Goal: Task Accomplishment & Management: Manage account settings

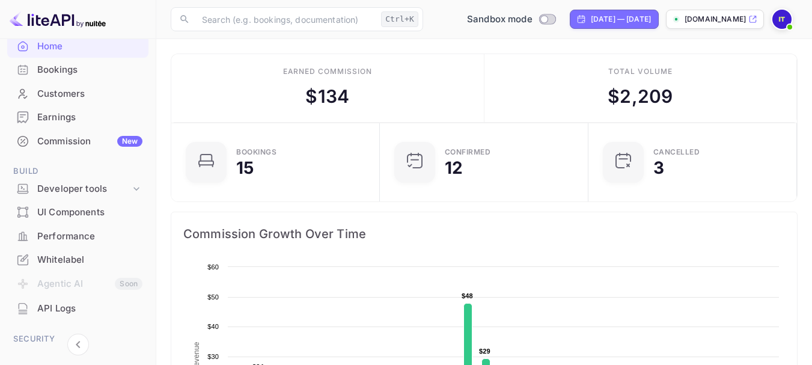
scroll to position [72, 0]
click at [109, 182] on div "Developer tools" at bounding box center [83, 188] width 93 height 14
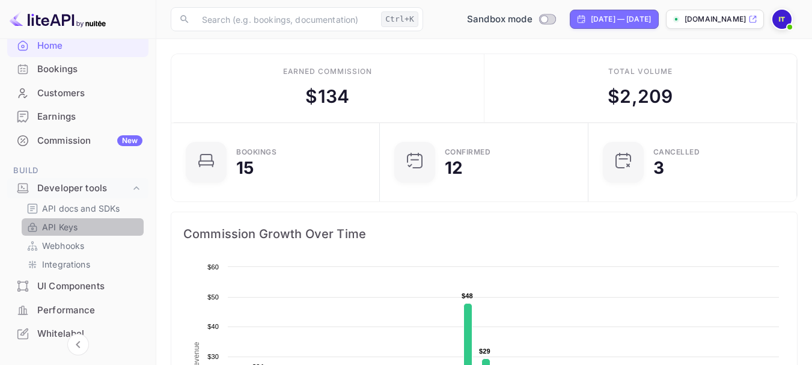
click at [93, 220] on link "API Keys" at bounding box center [82, 226] width 112 height 13
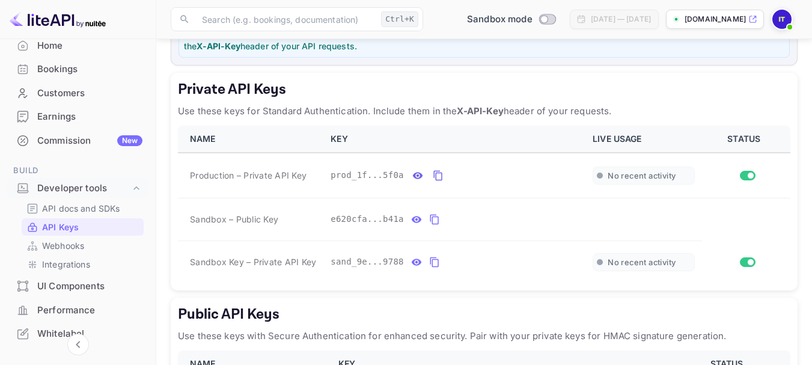
scroll to position [229, 0]
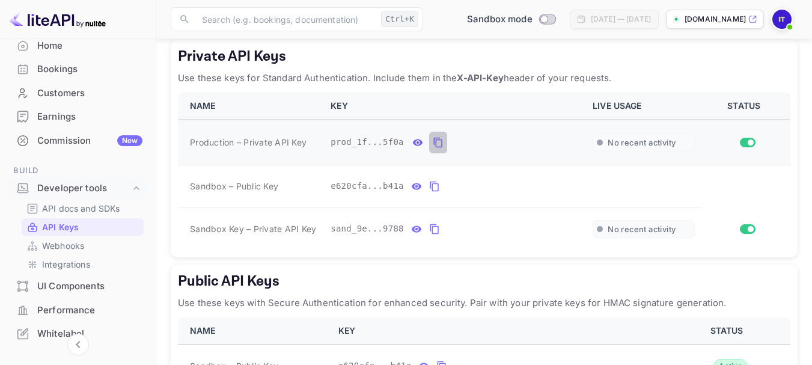
click at [433, 142] on icon "private api keys table" at bounding box center [438, 142] width 11 height 14
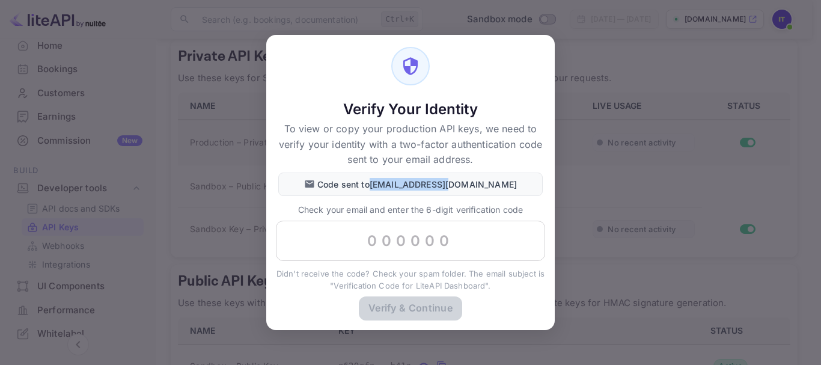
drag, startPoint x: 485, startPoint y: 189, endPoint x: 408, endPoint y: 190, distance: 77.5
click at [408, 190] on div "Code sent to devapi@larsa.org" at bounding box center [410, 183] width 264 height 23
copy p "[EMAIL_ADDRESS][DOMAIN_NAME]"
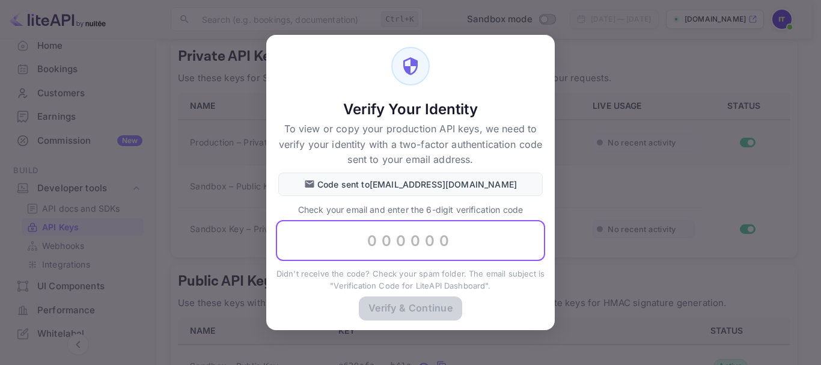
click at [426, 244] on input "text" at bounding box center [410, 240] width 269 height 41
click at [470, 233] on input "text" at bounding box center [410, 240] width 269 height 41
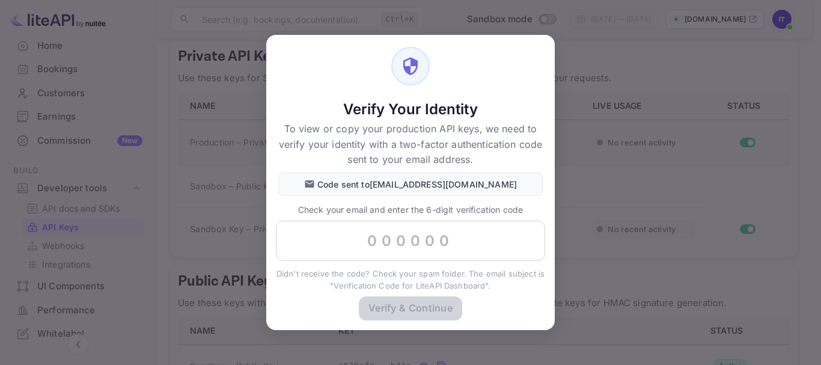
click at [555, 171] on div "Verify Your Identity To view or copy your production API keys, we need to verif…" at bounding box center [410, 182] width 821 height 365
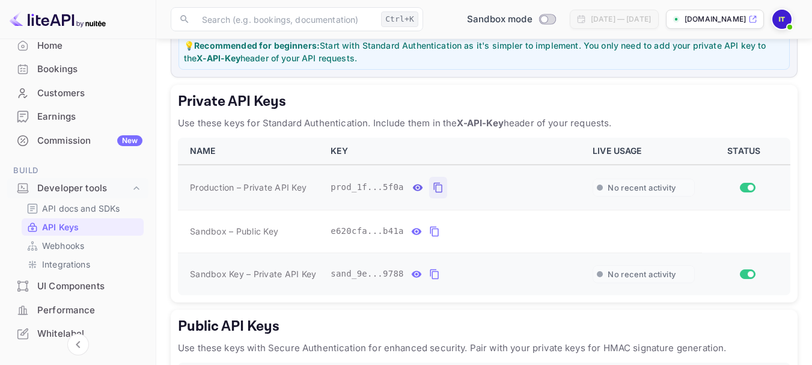
scroll to position [183, 0]
click at [433, 189] on icon "private api keys table" at bounding box center [438, 188] width 11 height 14
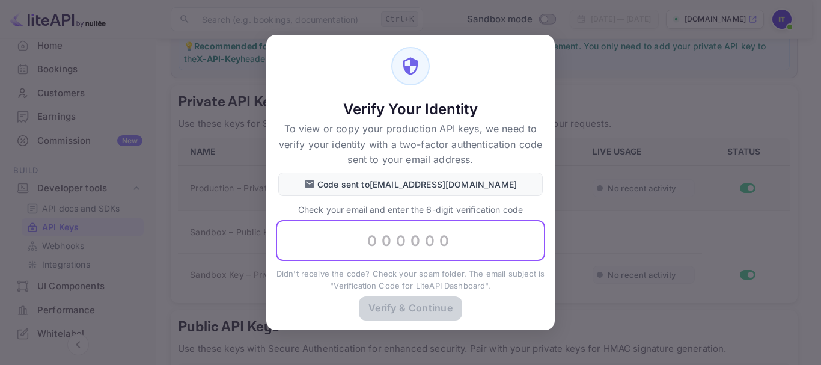
click at [407, 237] on input "text" at bounding box center [410, 240] width 269 height 41
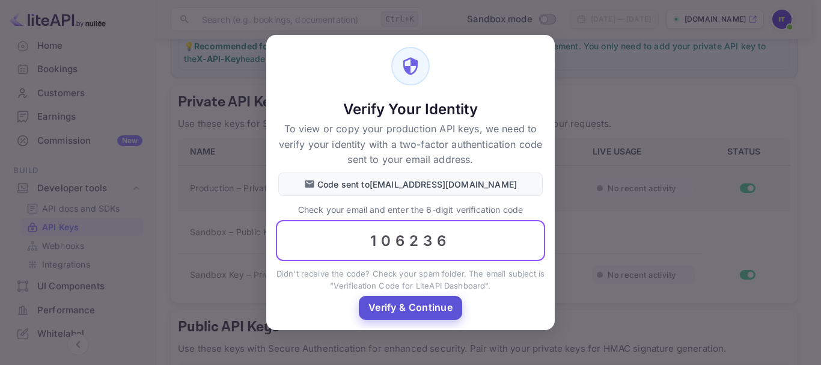
type input "106236"
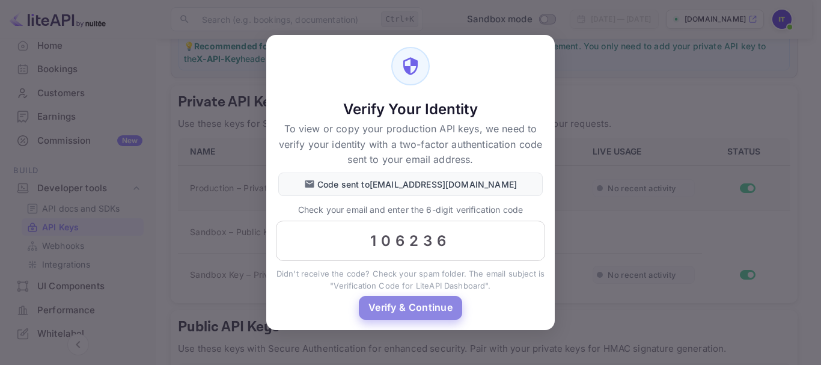
click at [412, 307] on button "Verify & Continue" at bounding box center [410, 307] width 103 height 23
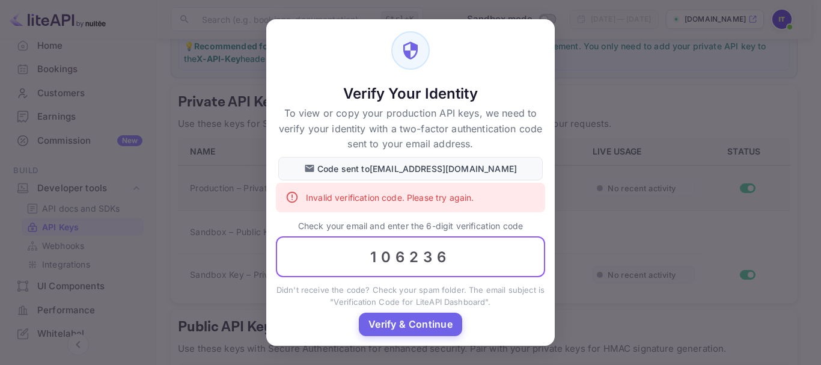
click at [407, 260] on input "106236" at bounding box center [410, 257] width 269 height 41
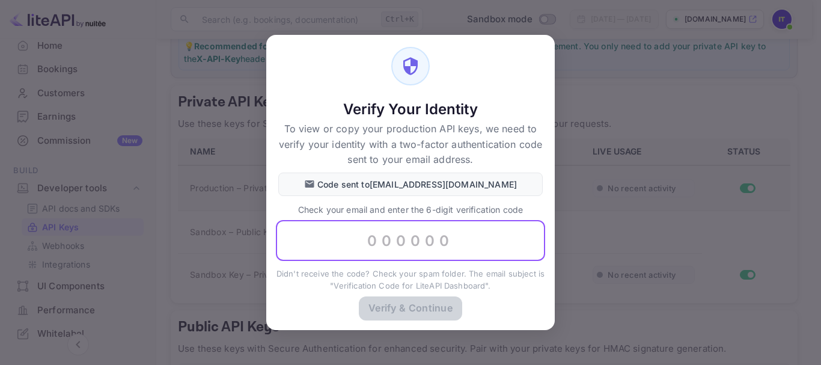
click at [404, 251] on input "text" at bounding box center [410, 240] width 269 height 41
click at [360, 237] on input "text" at bounding box center [410, 240] width 269 height 41
click at [403, 245] on input "text" at bounding box center [410, 240] width 269 height 41
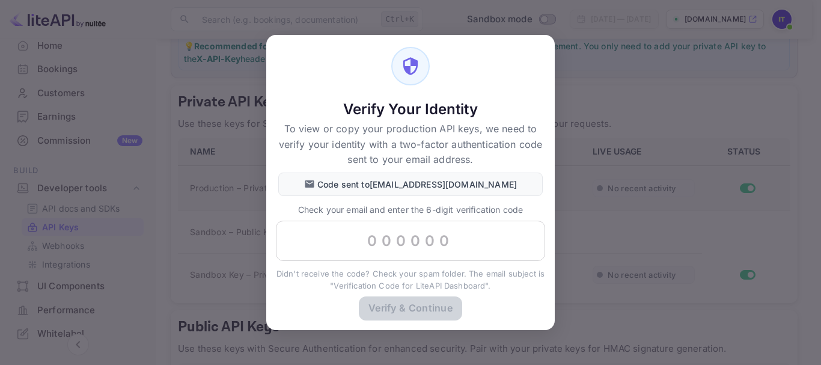
click at [394, 183] on p "Code sent to devapi@larsa.org" at bounding box center [416, 184] width 199 height 13
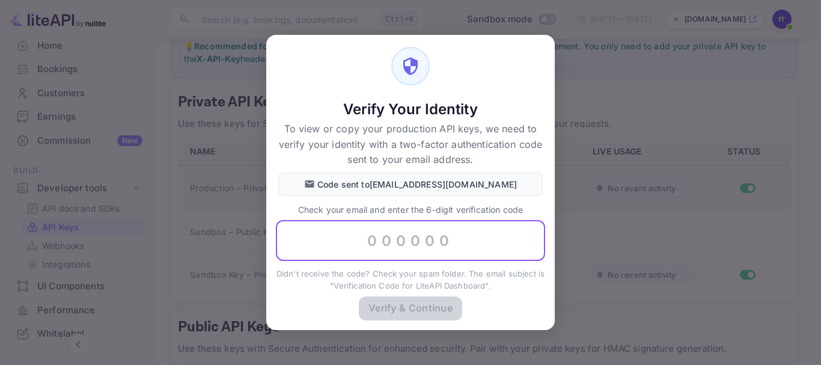
click at [419, 248] on input "text" at bounding box center [410, 240] width 269 height 41
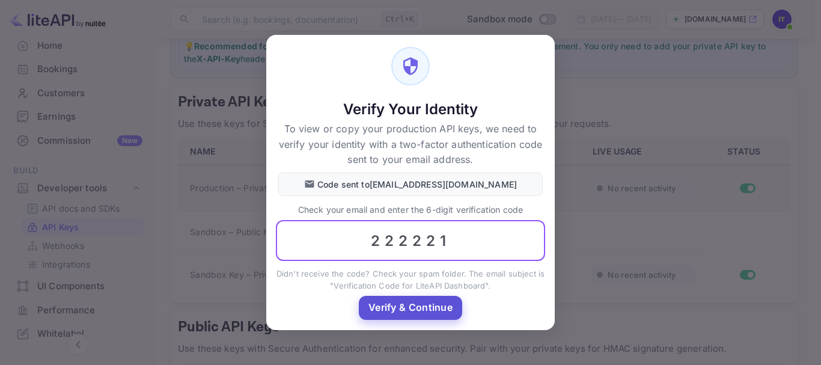
type input "222221"
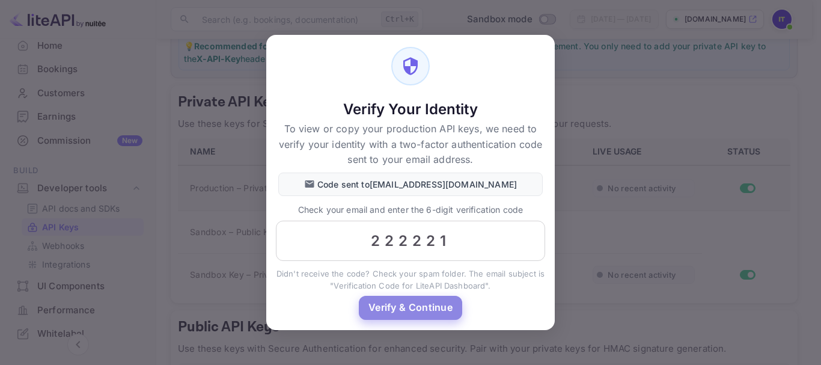
click at [407, 312] on button "Verify & Continue" at bounding box center [410, 307] width 103 height 23
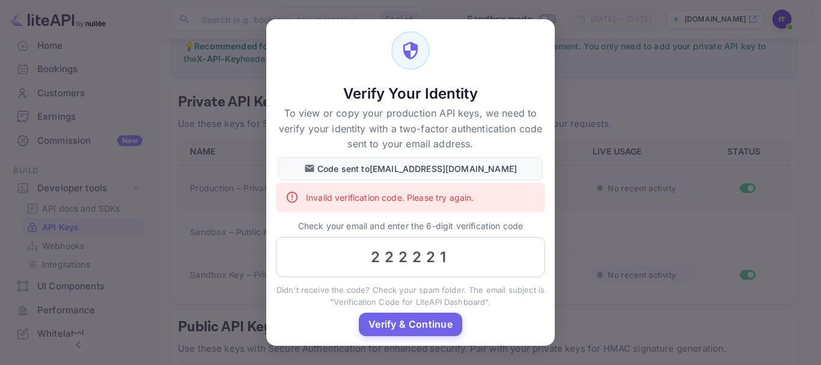
click at [589, 299] on div "Verify Your Identity To view or copy your production API keys, we need to verif…" at bounding box center [410, 182] width 821 height 365
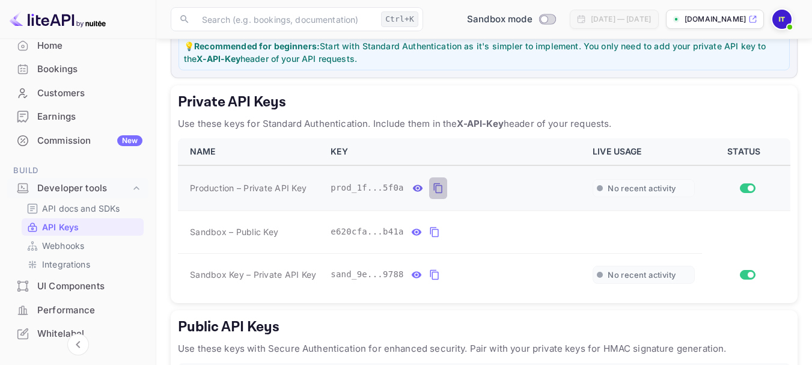
click at [433, 190] on icon "private api keys table" at bounding box center [438, 188] width 11 height 14
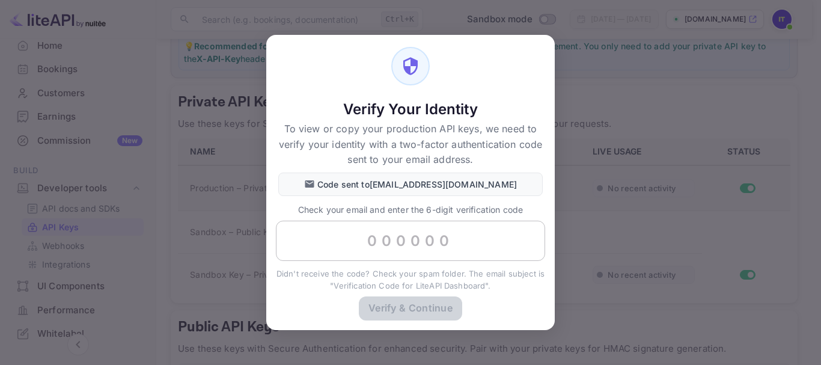
click at [366, 231] on input "text" at bounding box center [410, 240] width 269 height 41
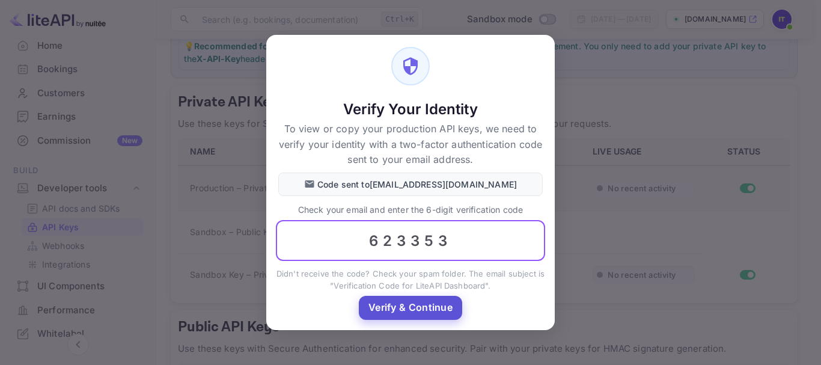
type input "623353"
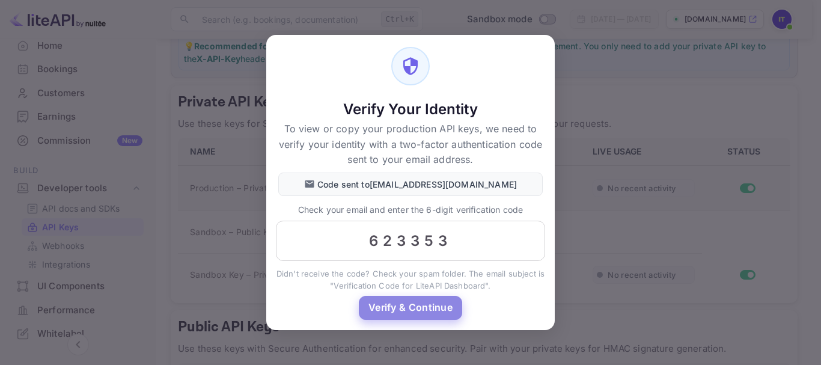
click at [431, 310] on button "Verify & Continue" at bounding box center [410, 307] width 103 height 23
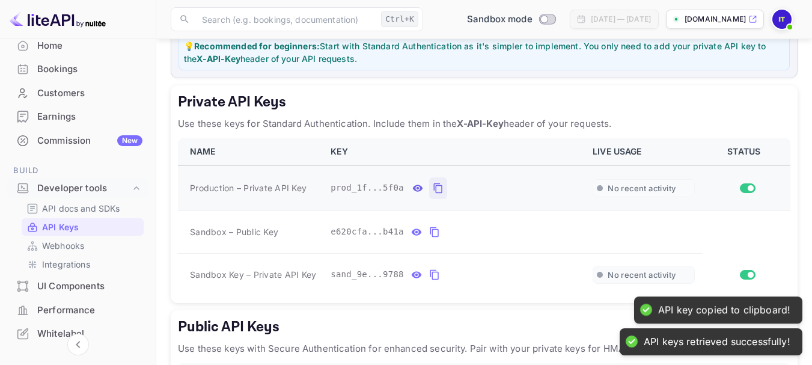
click at [433, 192] on icon "private api keys table" at bounding box center [437, 188] width 8 height 10
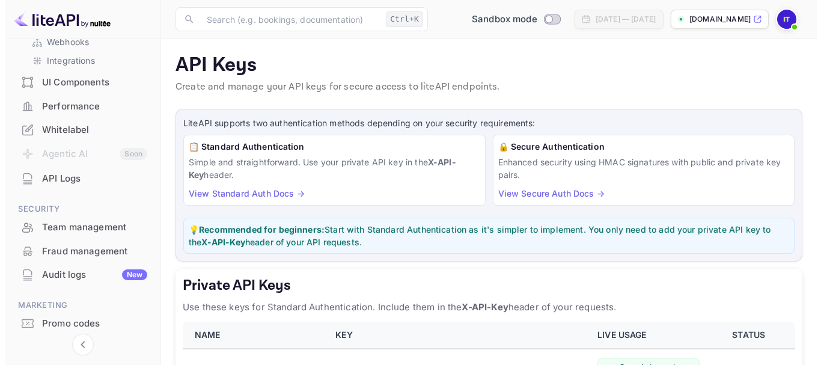
scroll to position [276, 0]
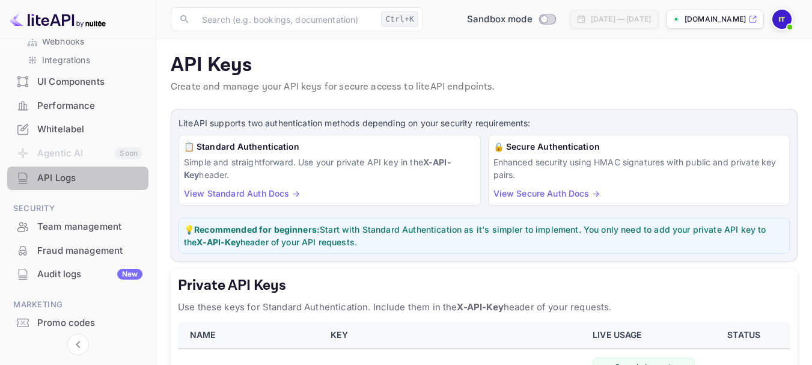
click at [81, 186] on div "API Logs" at bounding box center [77, 177] width 141 height 23
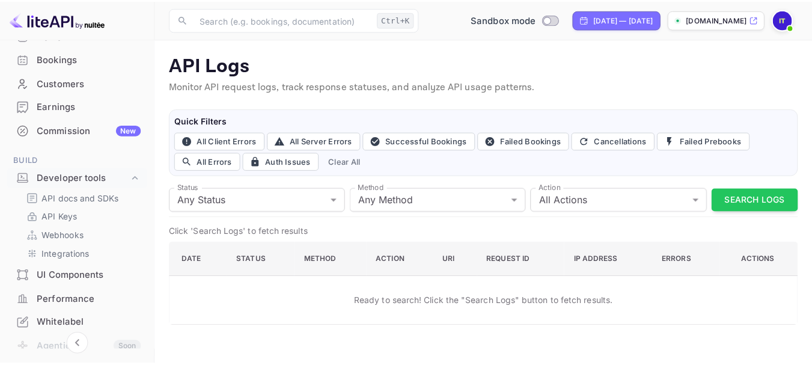
scroll to position [135, 0]
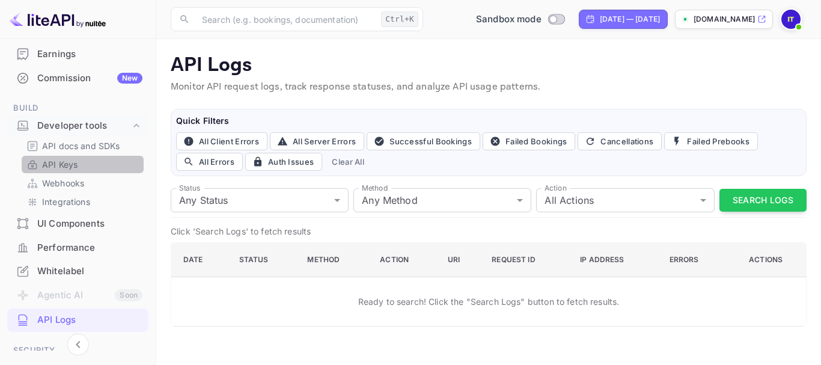
click at [85, 170] on link "API Keys" at bounding box center [82, 164] width 112 height 13
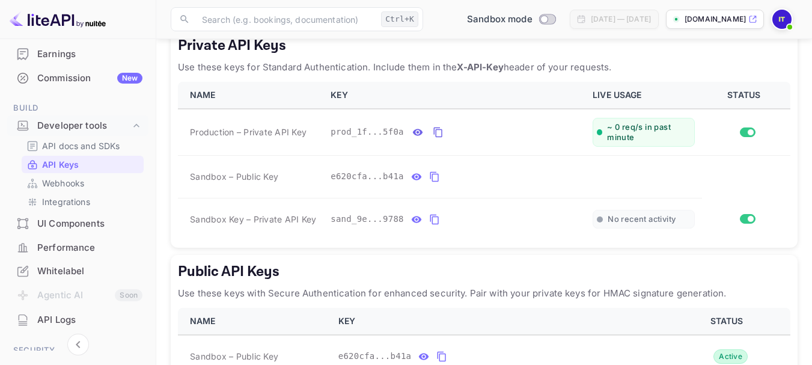
scroll to position [238, 0]
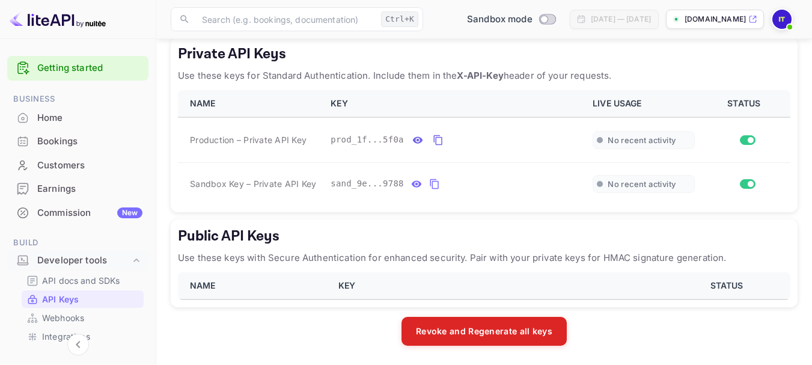
scroll to position [231, 0]
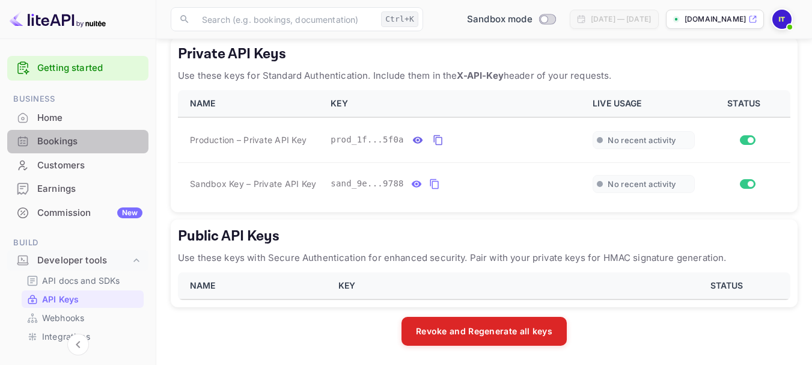
click at [79, 138] on div "Bookings" at bounding box center [89, 142] width 105 height 14
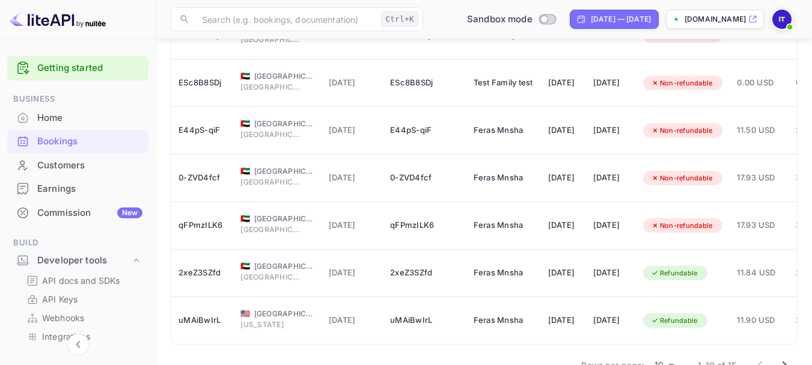
scroll to position [373, 0]
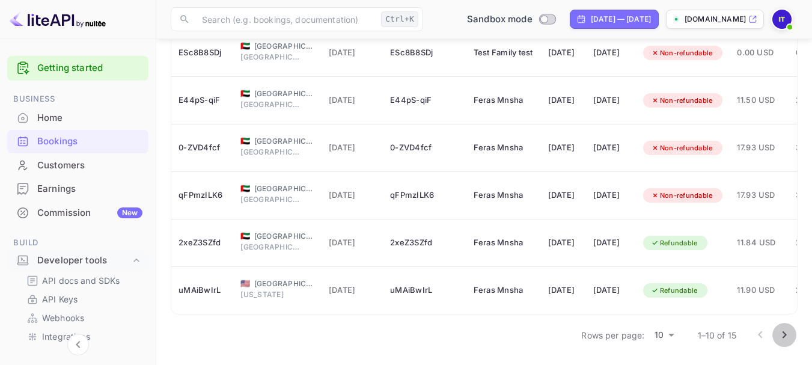
click at [789, 336] on icon "Go to next page" at bounding box center [784, 334] width 14 height 14
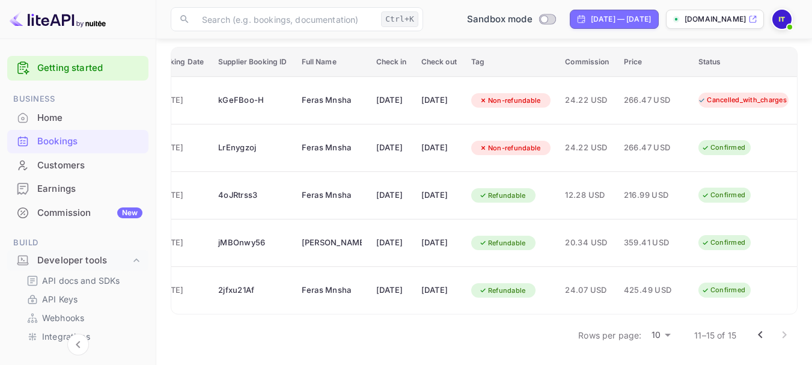
scroll to position [0, 222]
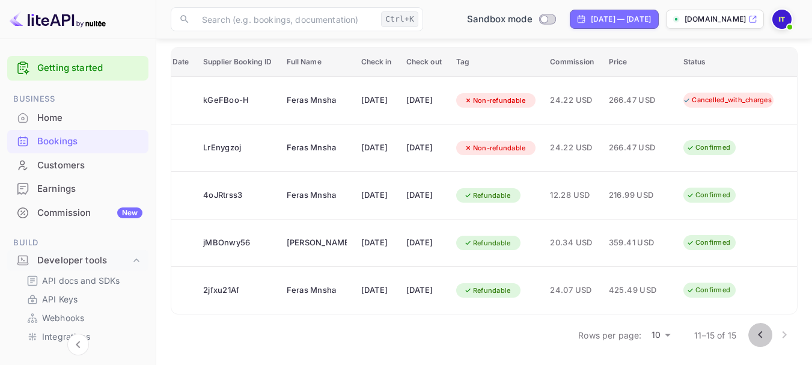
click at [760, 337] on icon "Go to previous page" at bounding box center [760, 334] width 14 height 14
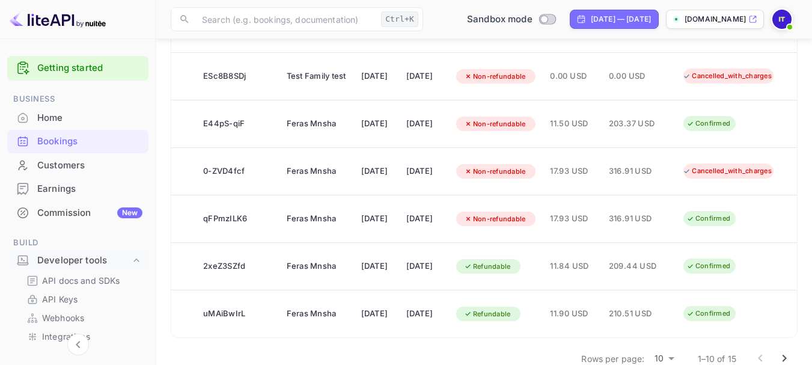
scroll to position [373, 0]
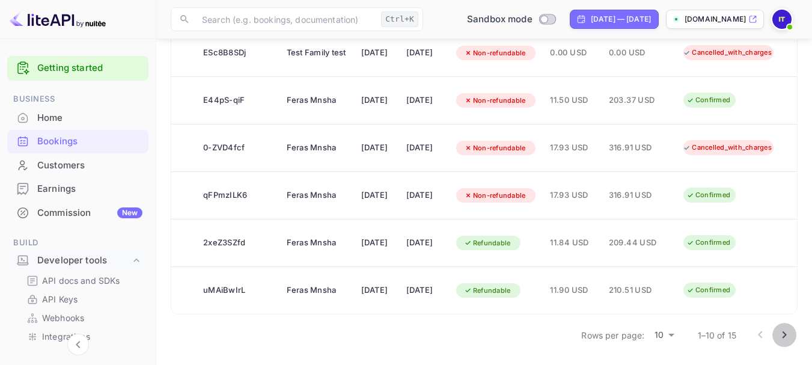
click at [786, 336] on icon "Go to next page" at bounding box center [784, 334] width 14 height 14
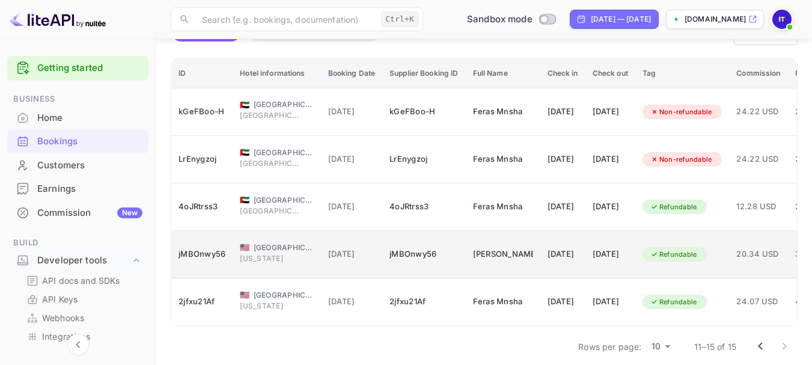
scroll to position [136, 0]
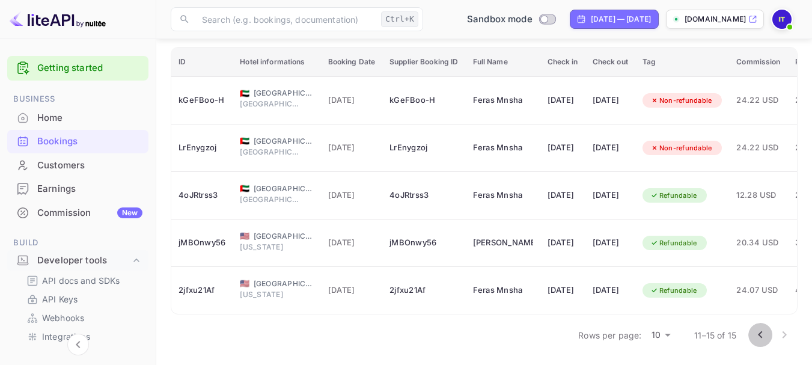
click at [757, 338] on icon "Go to previous page" at bounding box center [760, 334] width 14 height 14
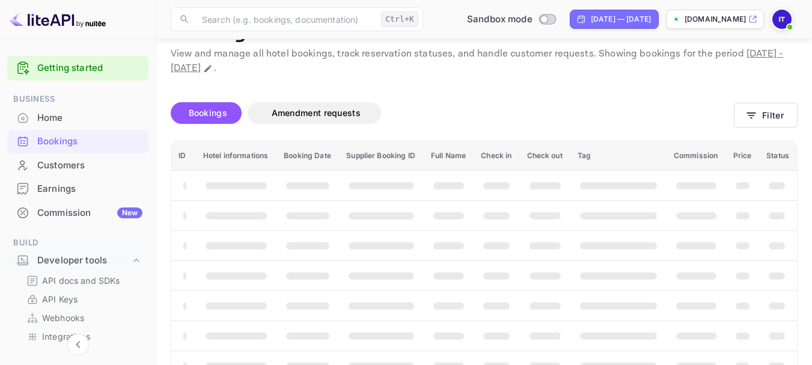
scroll to position [0, 0]
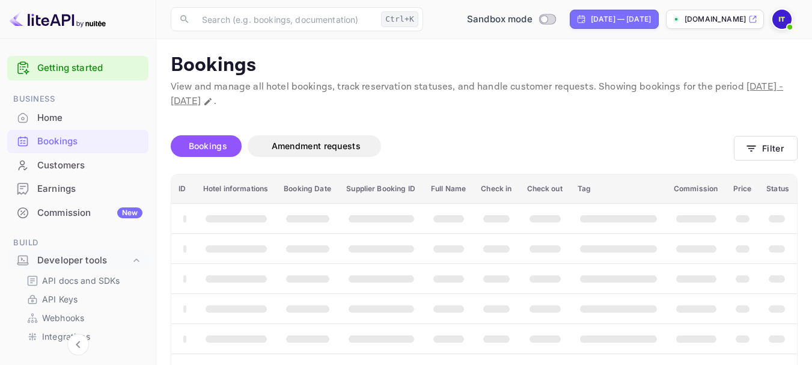
click at [782, 20] on img at bounding box center [781, 19] width 19 height 19
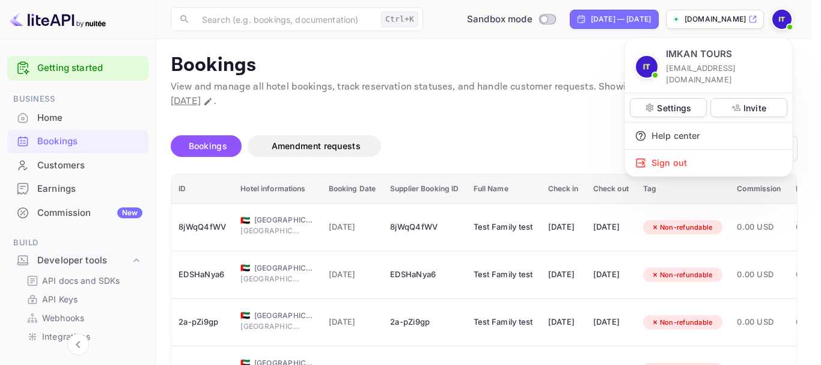
click at [71, 163] on div at bounding box center [410, 182] width 821 height 365
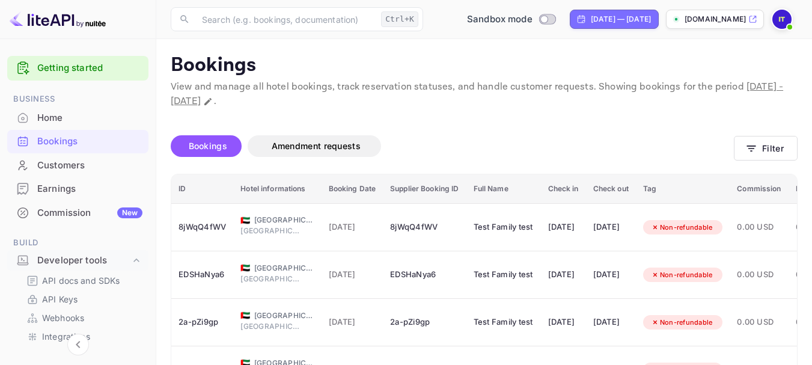
click at [71, 165] on div "Customers" at bounding box center [89, 166] width 105 height 14
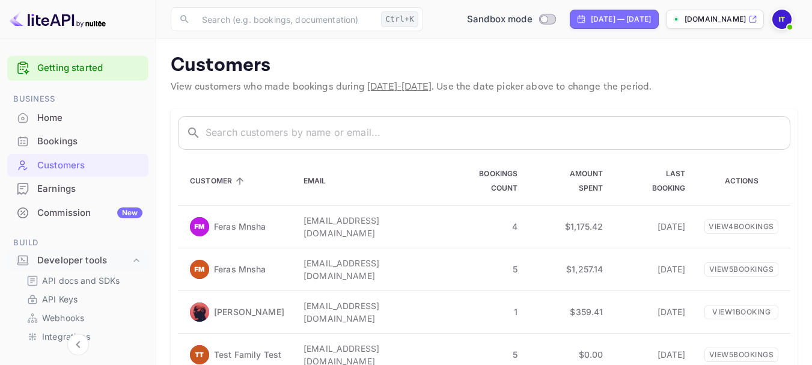
scroll to position [7, 0]
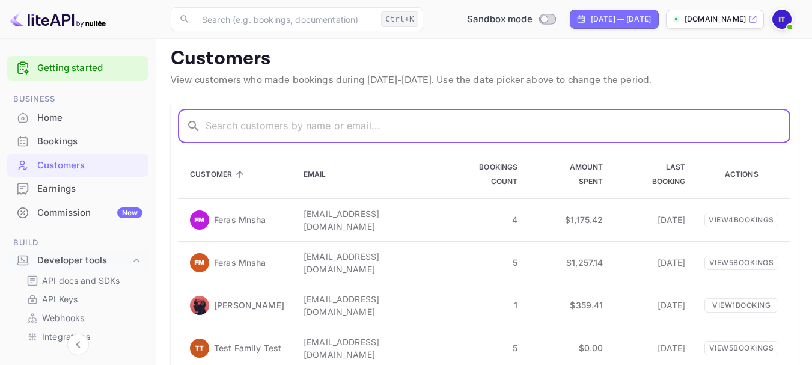
click at [339, 127] on input "text" at bounding box center [497, 126] width 585 height 34
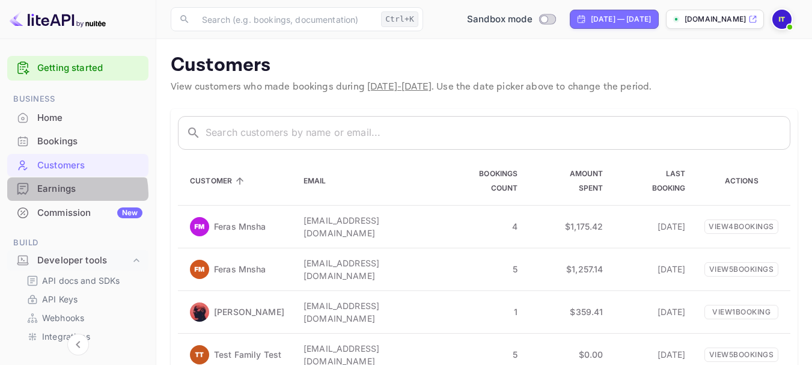
click at [50, 195] on div "Earnings" at bounding box center [89, 189] width 105 height 14
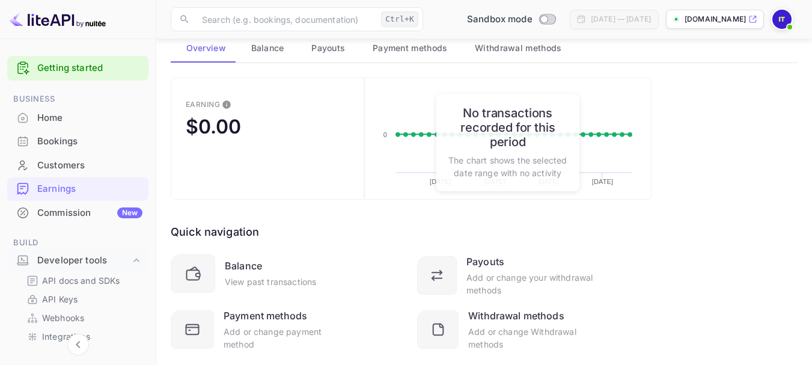
scroll to position [74, 0]
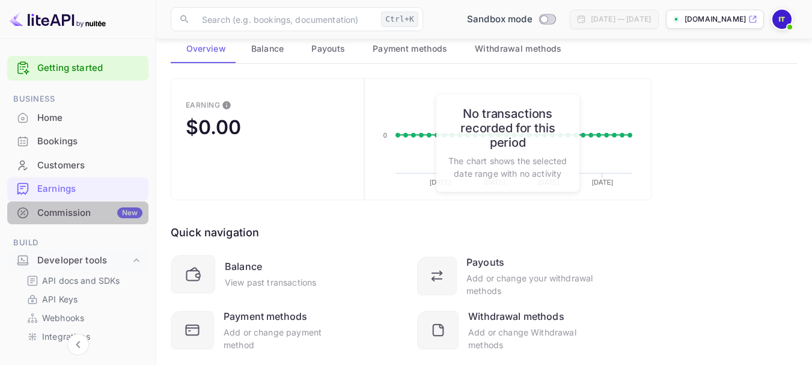
click at [102, 212] on div "Commission New" at bounding box center [89, 213] width 105 height 14
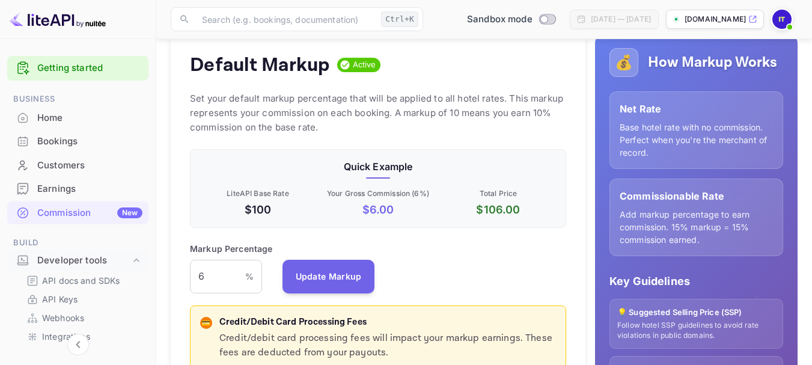
scroll to position [135, 0]
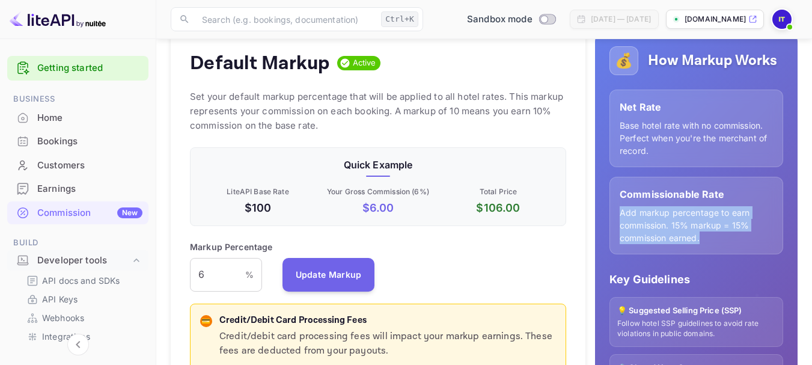
drag, startPoint x: 702, startPoint y: 240, endPoint x: 621, endPoint y: 213, distance: 85.5
click at [621, 213] on p "Add markup percentage to earn commission. 15% markup = 15% commission earned." at bounding box center [695, 225] width 153 height 38
click at [669, 231] on p "Add markup percentage to earn commission. 15% markup = 15% commission earned." at bounding box center [695, 225] width 153 height 38
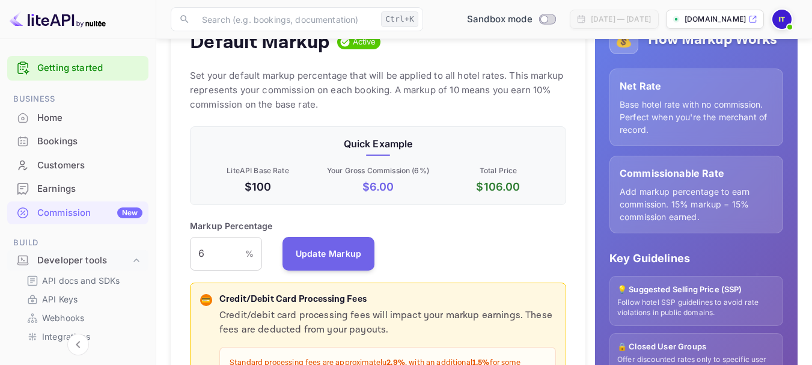
scroll to position [156, 0]
click at [220, 261] on input "6" at bounding box center [217, 254] width 55 height 34
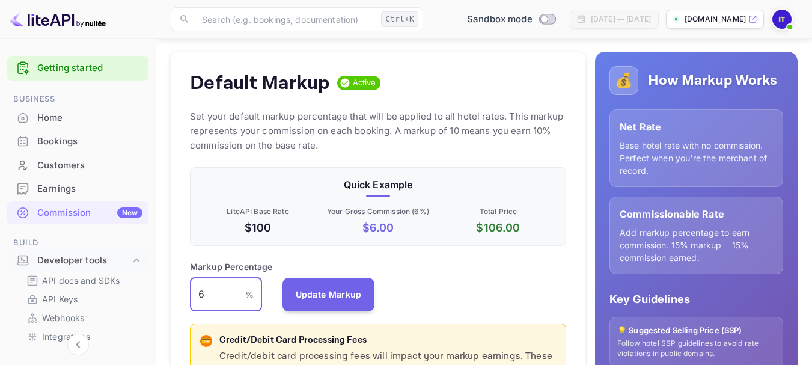
scroll to position [115, 0]
click at [372, 228] on p "$ 6.00" at bounding box center [377, 228] width 115 height 16
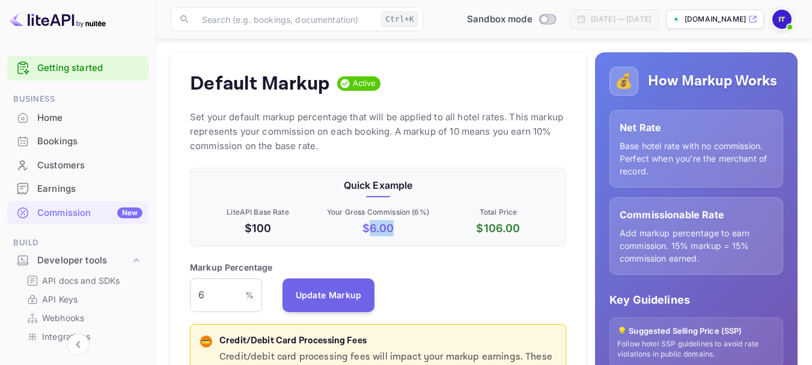
click at [372, 228] on p "$ 6.00" at bounding box center [377, 228] width 115 height 16
click at [410, 230] on p "$ 6.00" at bounding box center [377, 228] width 115 height 16
drag, startPoint x: 410, startPoint y: 230, endPoint x: 362, endPoint y: 230, distance: 48.7
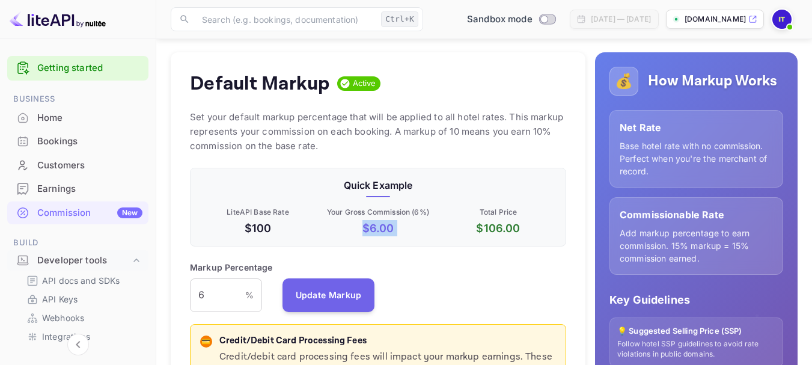
click at [362, 230] on p "$ 6.00" at bounding box center [377, 228] width 115 height 16
click at [408, 238] on div "Quick Example LiteAPI Base Rate $100 Your Gross Commission ( 6 %) $ 6.00 Total …" at bounding box center [378, 207] width 376 height 79
drag, startPoint x: 408, startPoint y: 238, endPoint x: 409, endPoint y: 268, distance: 30.1
click at [409, 268] on div "Markup Percentage 6 % ​ Update Markup" at bounding box center [378, 286] width 376 height 51
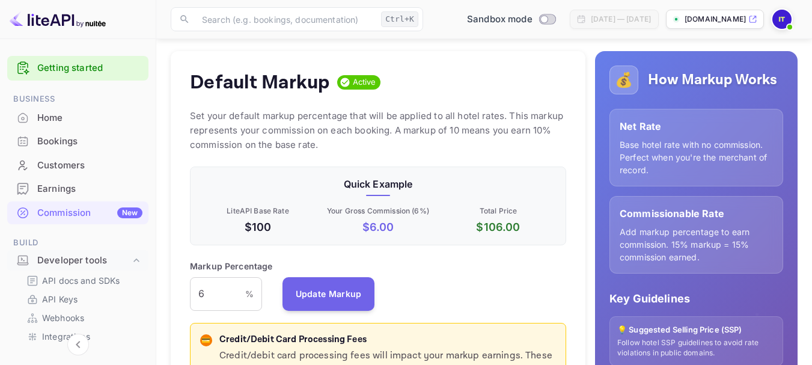
scroll to position [115, 0]
drag, startPoint x: 394, startPoint y: 232, endPoint x: 354, endPoint y: 229, distance: 39.8
click at [354, 229] on p "$ 6.00" at bounding box center [377, 227] width 115 height 16
drag, startPoint x: 412, startPoint y: 226, endPoint x: 360, endPoint y: 225, distance: 51.7
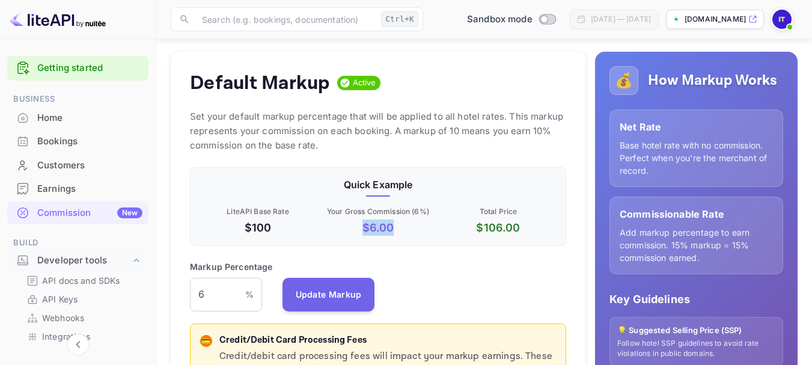
click at [360, 225] on p "$ 6.00" at bounding box center [377, 227] width 115 height 16
click at [345, 227] on p "$ 6.00" at bounding box center [377, 227] width 115 height 16
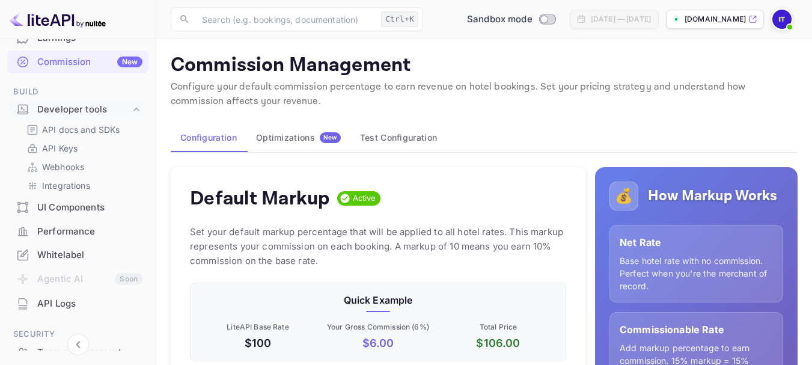
scroll to position [0, 0]
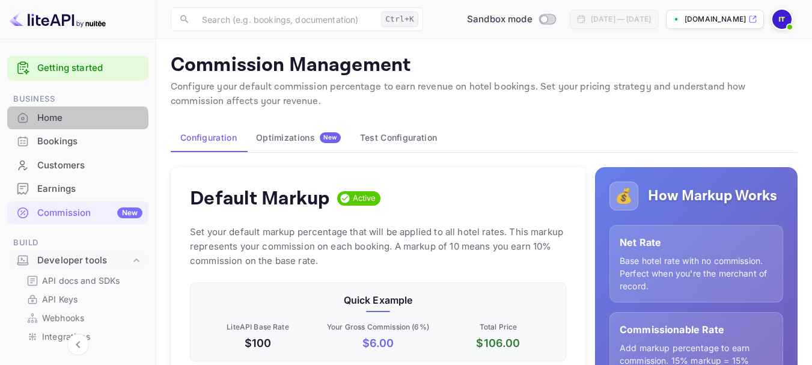
click at [68, 124] on div "Home" at bounding box center [89, 118] width 105 height 14
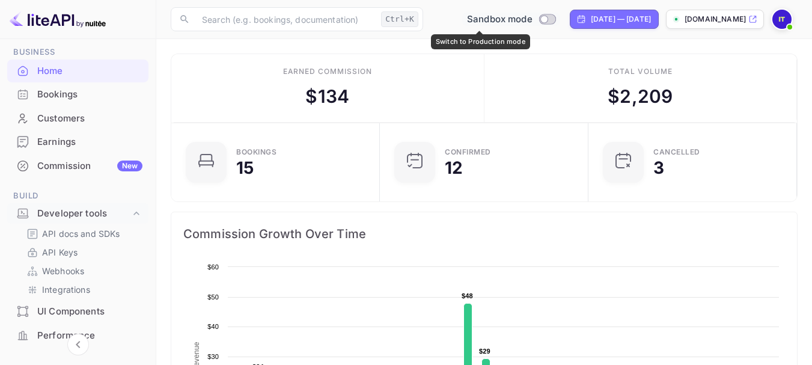
click at [532, 22] on input "Switch to Production mode" at bounding box center [544, 19] width 24 height 8
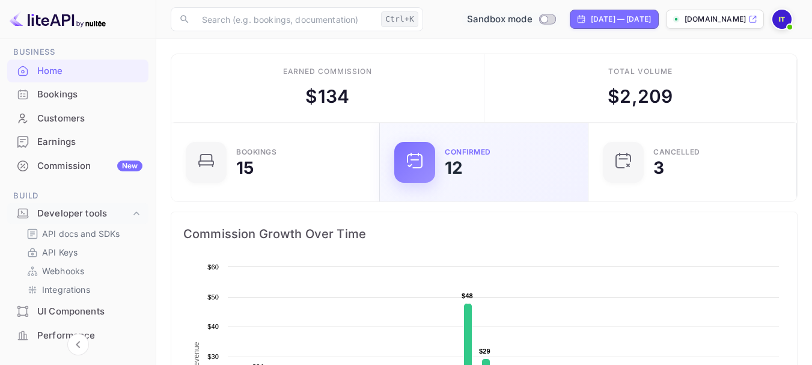
checkbox input "true"
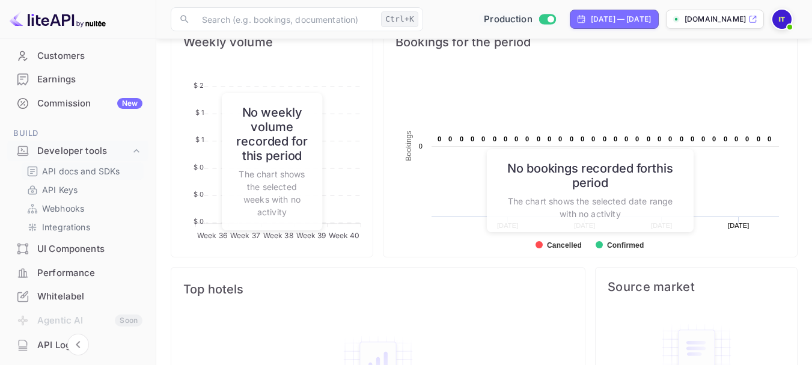
scroll to position [112, 0]
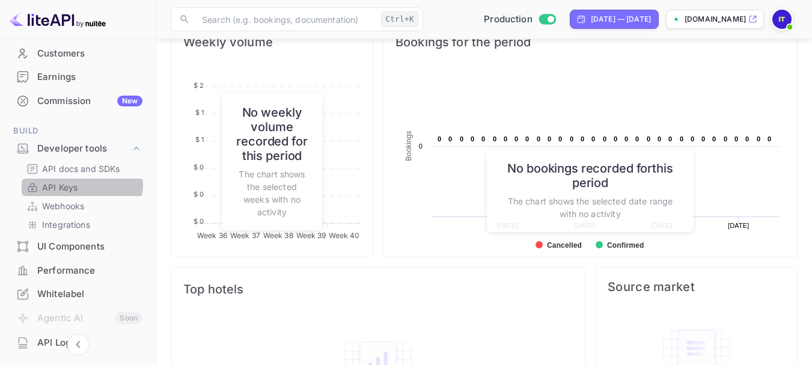
click at [79, 184] on link "API Keys" at bounding box center [82, 187] width 112 height 13
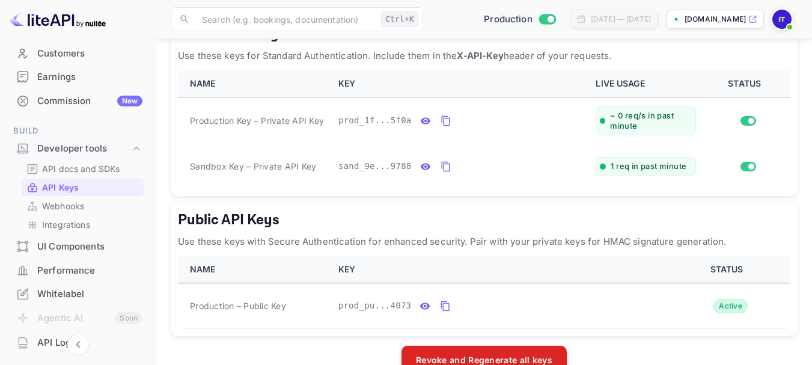
scroll to position [231, 0]
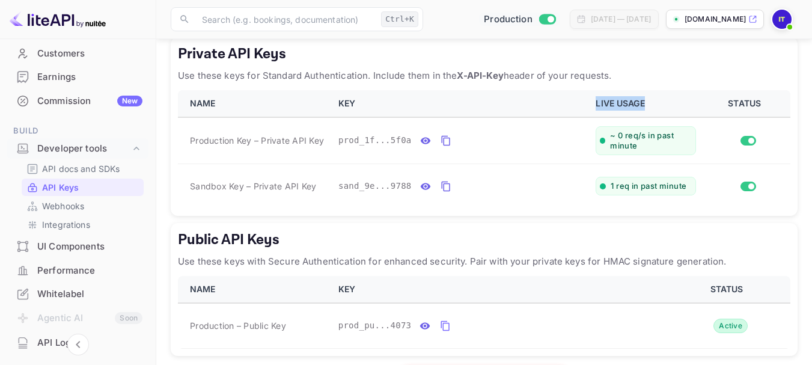
drag, startPoint x: 645, startPoint y: 108, endPoint x: 590, endPoint y: 106, distance: 55.3
click at [590, 106] on th "LIVE USAGE" at bounding box center [645, 103] width 115 height 27
drag, startPoint x: 641, startPoint y: 155, endPoint x: 609, endPoint y: 138, distance: 36.8
click at [609, 138] on td "~ 0 req/s in past minute" at bounding box center [645, 140] width 115 height 46
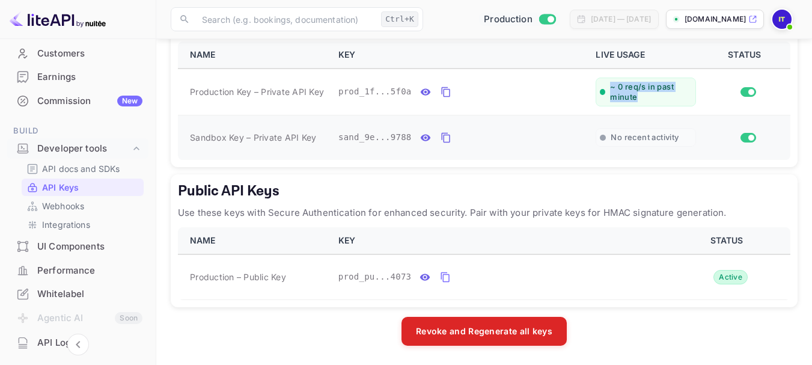
scroll to position [256, 0]
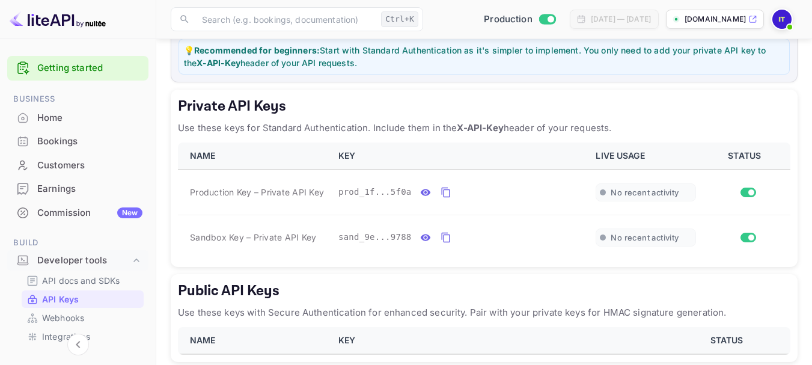
scroll to position [178, 0]
click at [591, 21] on div "[DATE] — [DATE]" at bounding box center [621, 19] width 60 height 11
click at [591, 22] on div "[DATE] — [DATE]" at bounding box center [621, 19] width 60 height 11
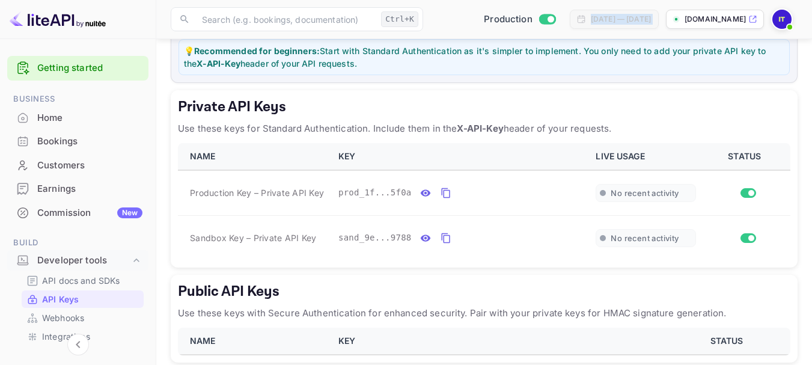
click at [591, 22] on div "[DATE] — [DATE]" at bounding box center [621, 19] width 60 height 11
click at [543, 178] on td "prod_1f...5f0a" at bounding box center [459, 193] width 257 height 46
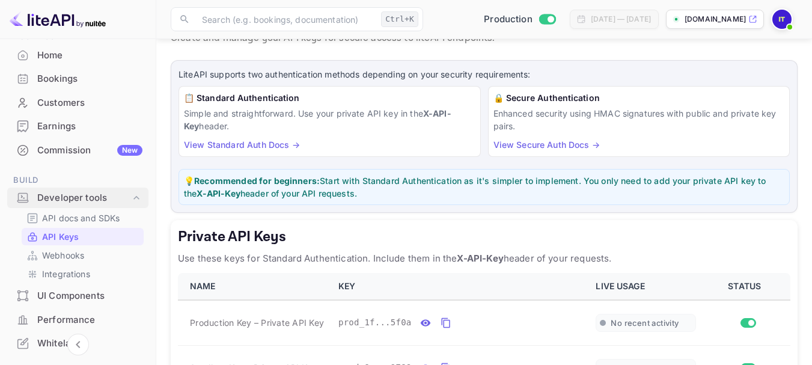
scroll to position [0, 0]
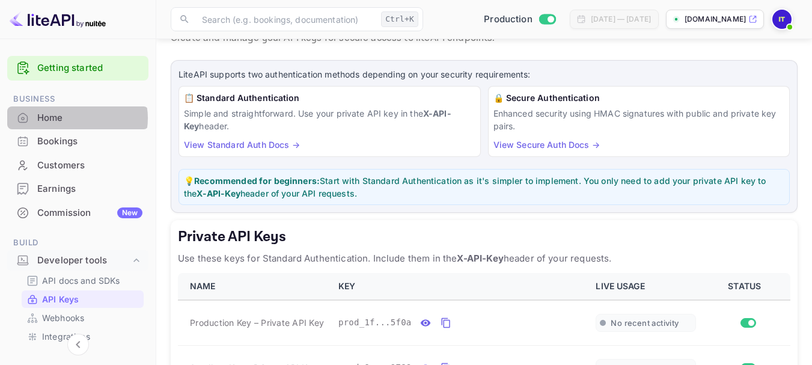
click at [74, 118] on div "Home" at bounding box center [89, 118] width 105 height 14
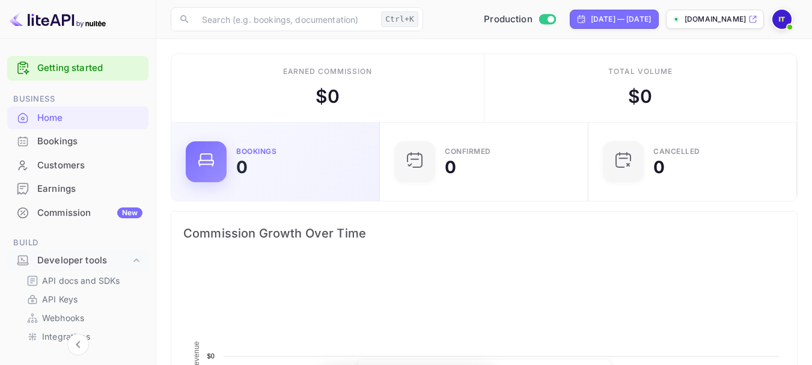
scroll to position [186, 192]
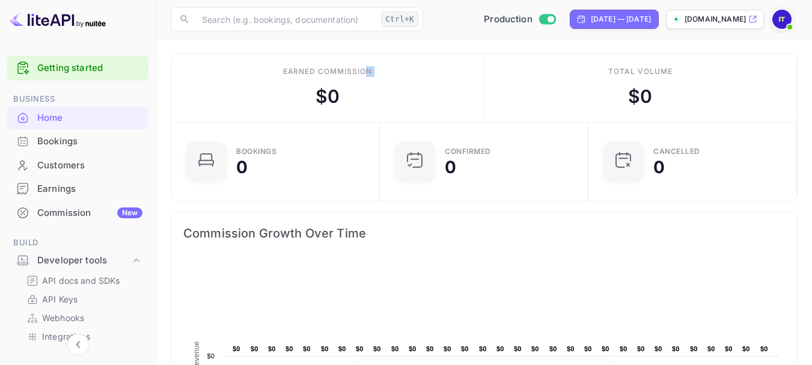
drag, startPoint x: 363, startPoint y: 100, endPoint x: 308, endPoint y: 103, distance: 54.8
click at [308, 103] on div "Earned commission $ 0" at bounding box center [327, 88] width 313 height 68
drag, startPoint x: 651, startPoint y: 94, endPoint x: 631, endPoint y: 94, distance: 19.2
click at [631, 94] on div "$ 0" at bounding box center [640, 96] width 24 height 27
click at [657, 103] on div "Total volume $ 0" at bounding box center [640, 88] width 313 height 68
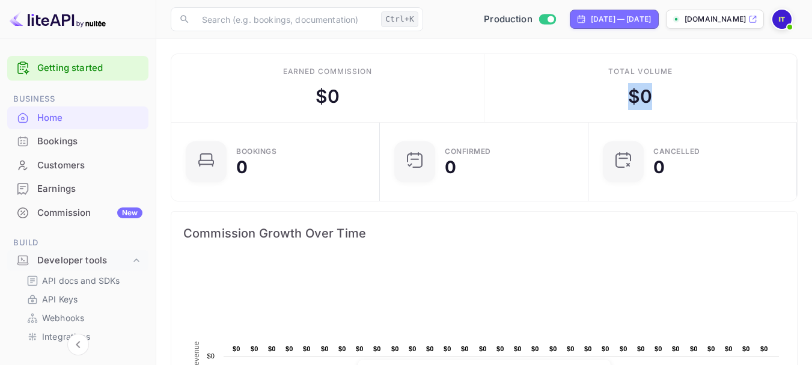
drag, startPoint x: 657, startPoint y: 103, endPoint x: 622, endPoint y: 109, distance: 35.4
click at [622, 109] on div "Total volume $ 0" at bounding box center [640, 88] width 313 height 68
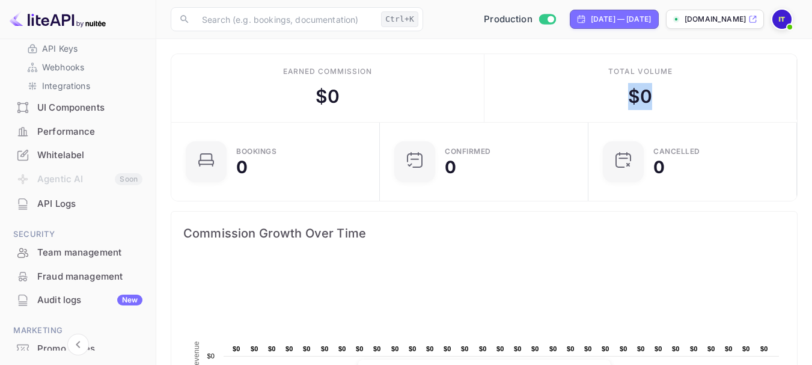
scroll to position [254, 0]
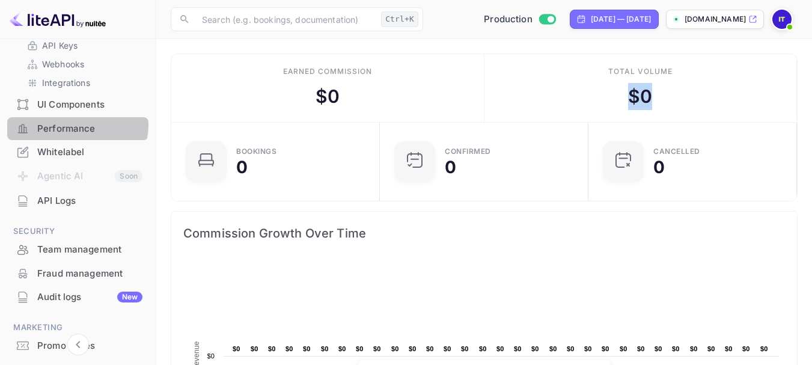
click at [76, 124] on div "Performance" at bounding box center [89, 129] width 105 height 14
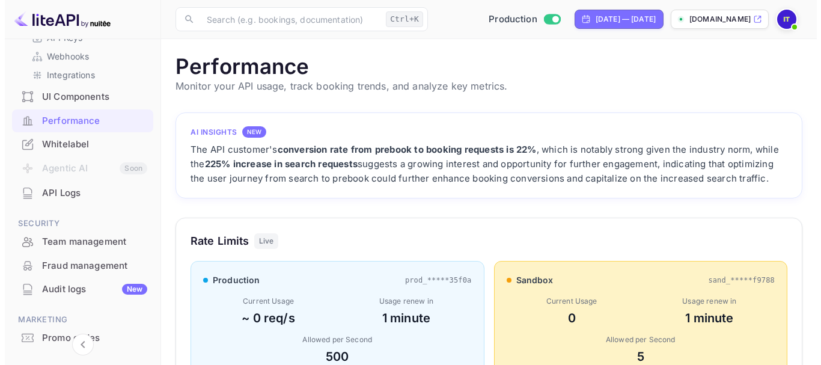
scroll to position [261, 0]
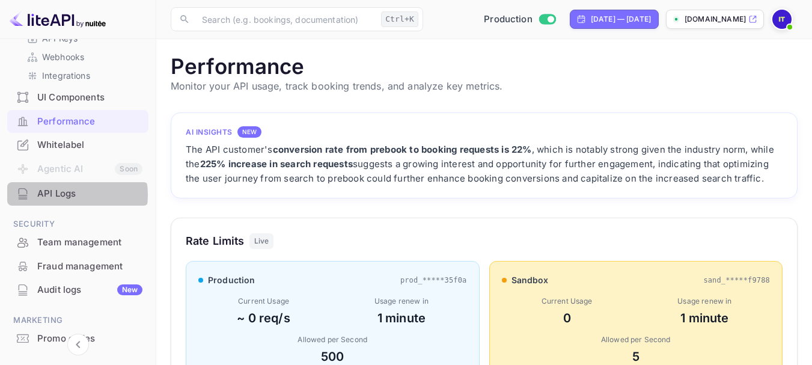
click at [69, 195] on div "API Logs" at bounding box center [89, 194] width 105 height 14
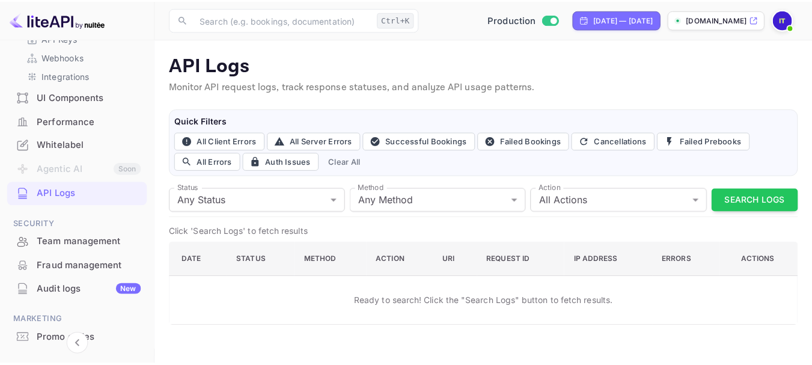
scroll to position [313, 0]
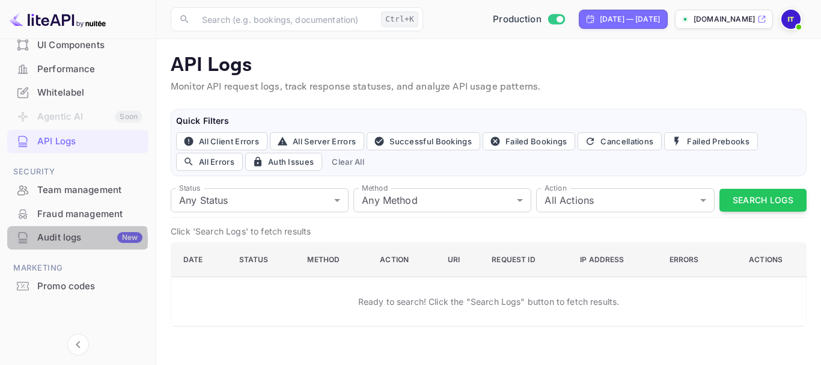
click at [58, 240] on div "Audit logs New" at bounding box center [89, 238] width 105 height 14
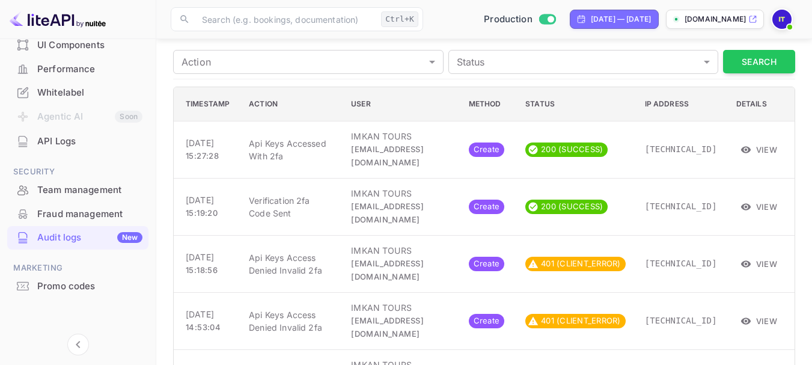
scroll to position [246, 0]
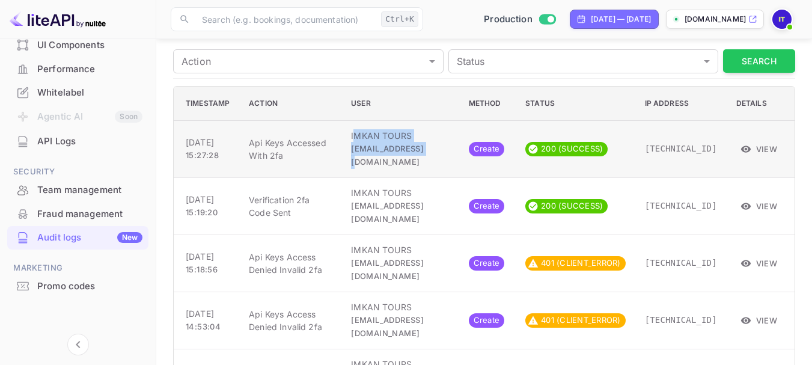
drag, startPoint x: 449, startPoint y: 159, endPoint x: 382, endPoint y: 143, distance: 68.5
click at [382, 143] on td "IMKAN TOURS devapi@larsa.org" at bounding box center [399, 148] width 117 height 57
drag, startPoint x: 192, startPoint y: 162, endPoint x: 183, endPoint y: 162, distance: 8.4
click at [183, 162] on td "Oct 02, 2025 15:27:28" at bounding box center [206, 148] width 65 height 57
click at [202, 160] on span "15:27:28" at bounding box center [202, 155] width 33 height 10
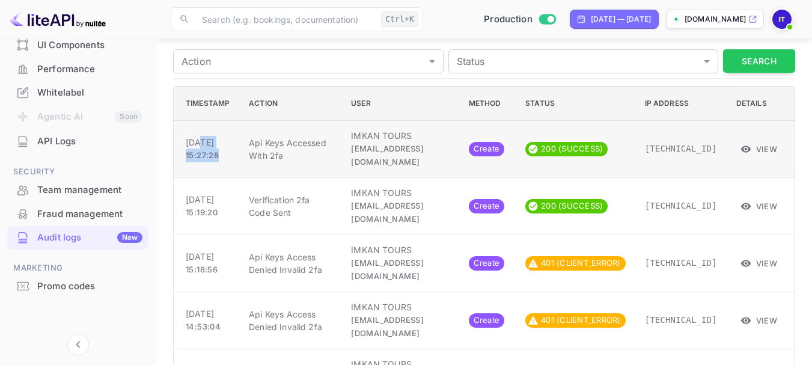
drag, startPoint x: 220, startPoint y: 161, endPoint x: 200, endPoint y: 139, distance: 30.2
click at [200, 139] on td "Oct 02, 2025 15:27:28" at bounding box center [206, 148] width 65 height 57
drag, startPoint x: 710, startPoint y: 158, endPoint x: 633, endPoint y: 159, distance: 76.3
click at [633, 159] on tr "Oct 02, 2025 15:27:28 Api Keys Accessed With 2fa IMKAN TOURS devapi@larsa.org C…" at bounding box center [484, 148] width 621 height 57
click at [751, 149] on icon "button" at bounding box center [745, 149] width 11 height 11
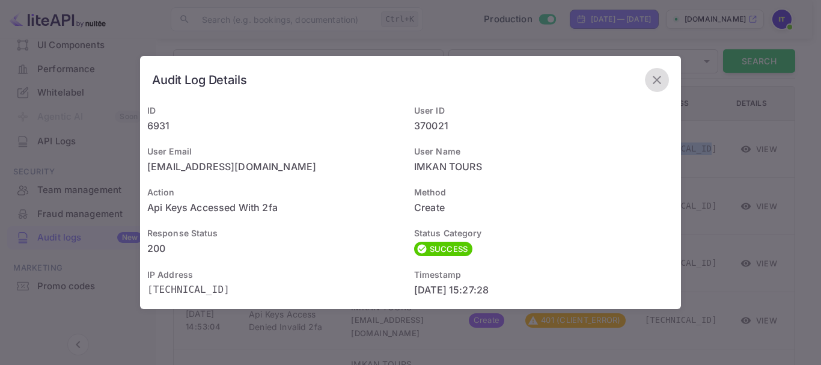
click at [654, 81] on icon "button" at bounding box center [656, 80] width 14 height 14
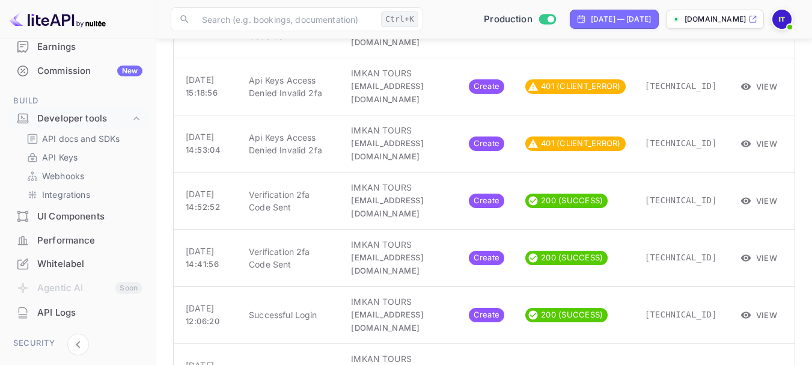
scroll to position [141, 0]
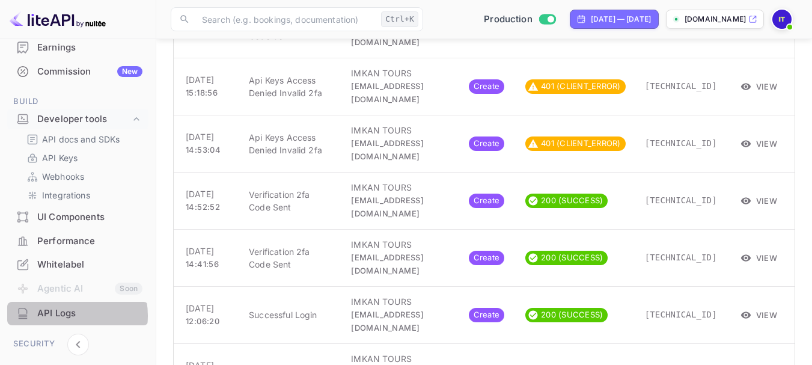
click at [62, 315] on div "API Logs" at bounding box center [89, 313] width 105 height 14
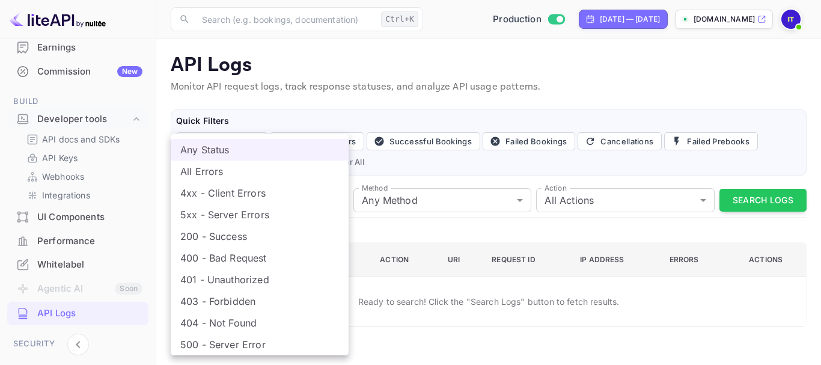
click at [252, 203] on body "Getting started Business Home Bookings Customers Earnings Commission New Build …" at bounding box center [410, 182] width 821 height 365
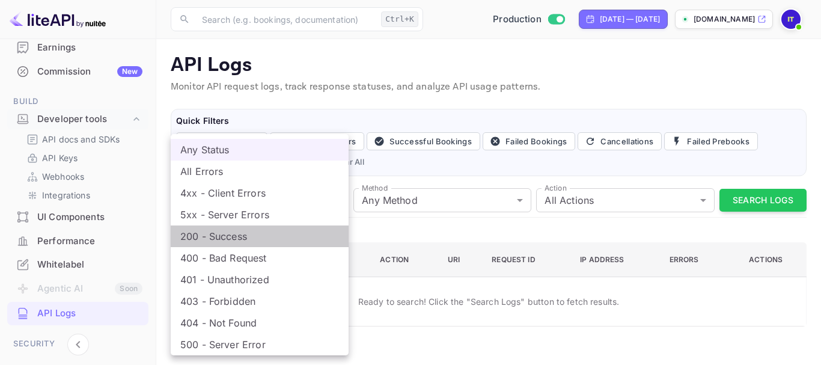
click at [242, 233] on li "200 - Success" at bounding box center [260, 236] width 178 height 22
type input "200"
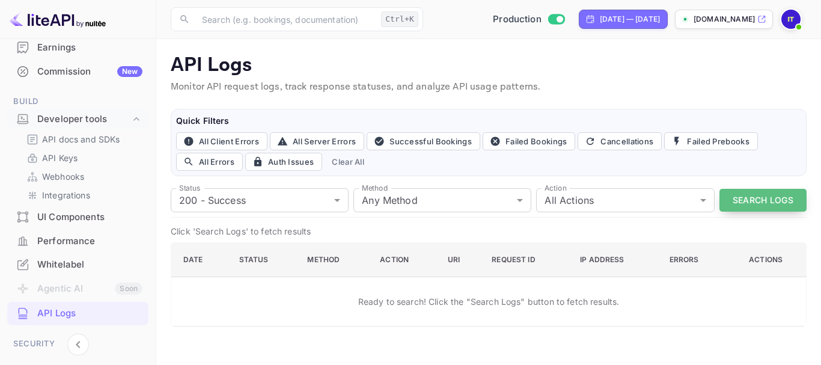
click at [754, 202] on button "Search Logs" at bounding box center [762, 200] width 87 height 23
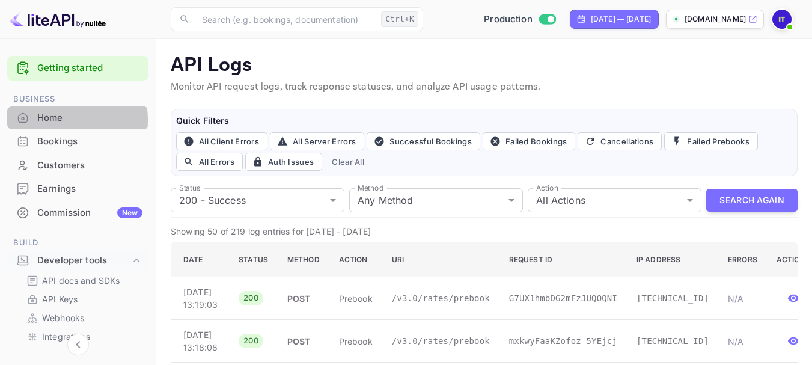
click at [62, 120] on div "Home" at bounding box center [89, 118] width 105 height 14
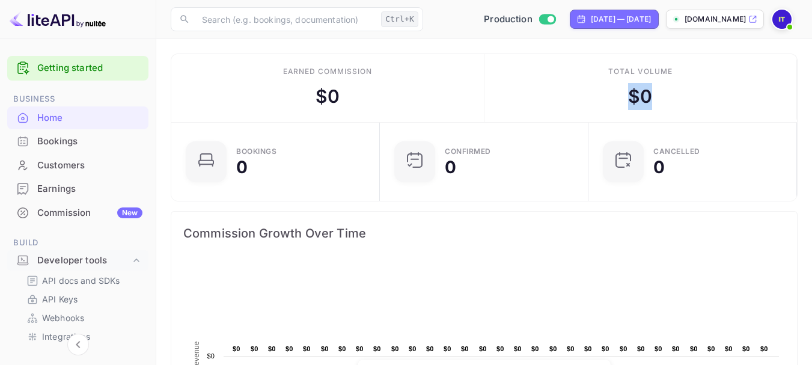
drag, startPoint x: 670, startPoint y: 99, endPoint x: 625, endPoint y: 94, distance: 46.0
click at [625, 94] on div "Total volume $ 0" at bounding box center [640, 88] width 313 height 68
click at [630, 94] on div "$ 0" at bounding box center [640, 96] width 24 height 27
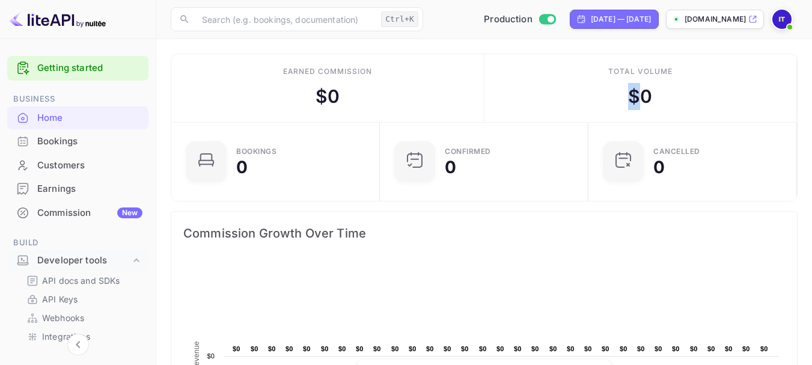
click at [630, 94] on div "$ 0" at bounding box center [640, 96] width 24 height 27
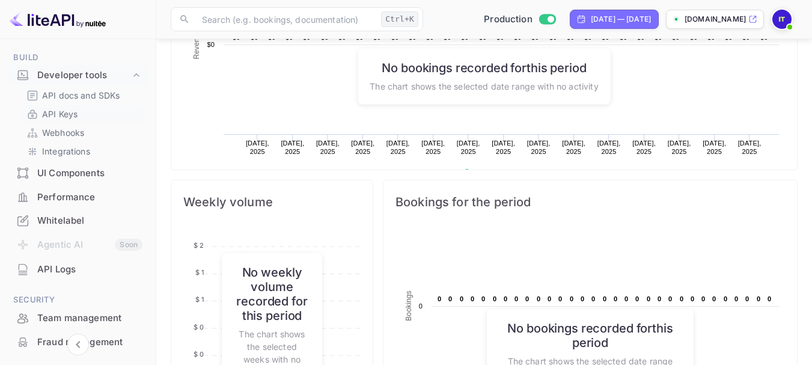
scroll to position [186, 0]
click at [68, 115] on p "API Keys" at bounding box center [59, 113] width 35 height 13
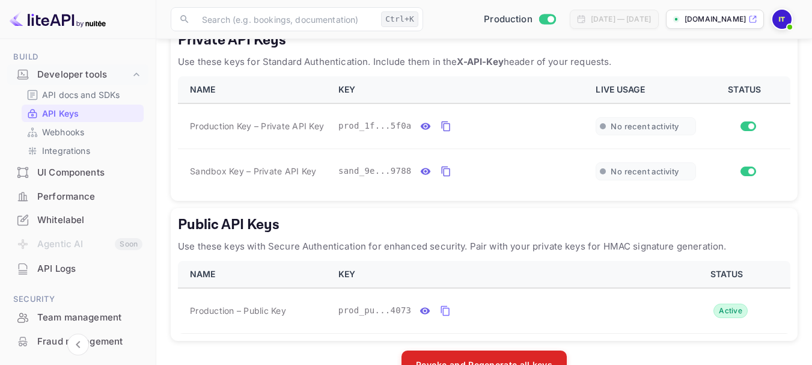
scroll to position [313, 0]
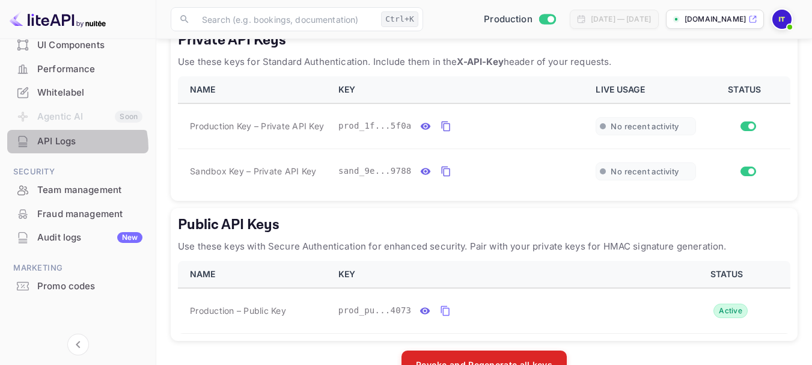
click at [63, 148] on div "API Logs" at bounding box center [89, 142] width 105 height 14
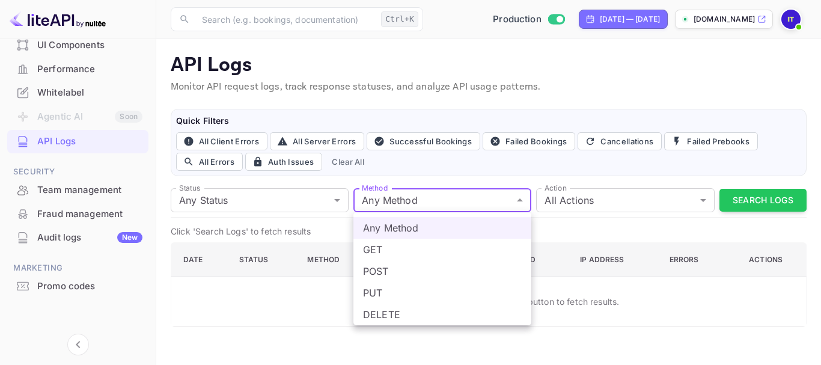
click at [404, 201] on body "Getting started Business Home Bookings Customers Earnings Commission New Build …" at bounding box center [410, 182] width 821 height 365
click at [285, 205] on div at bounding box center [410, 182] width 821 height 365
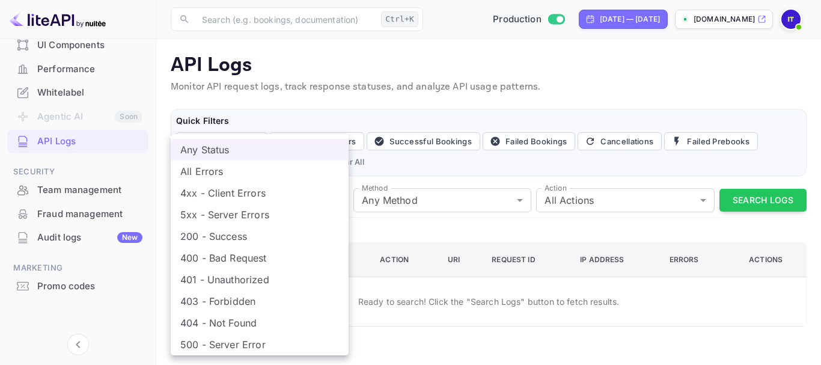
click at [285, 205] on body "Getting started Business Home Bookings Customers Earnings Commission New Build …" at bounding box center [410, 182] width 821 height 365
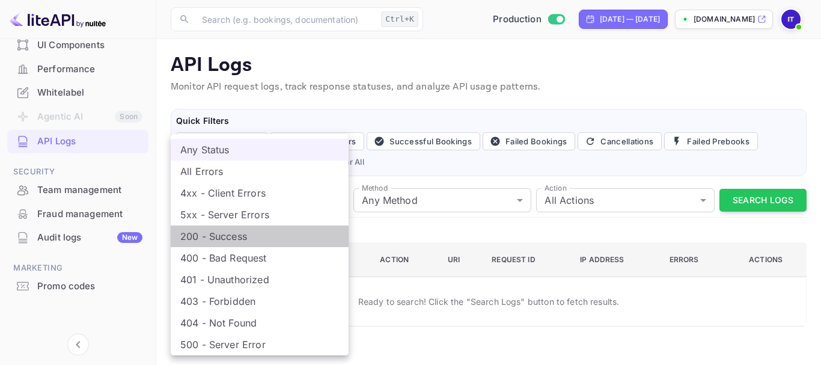
click at [248, 240] on li "200 - Success" at bounding box center [260, 236] width 178 height 22
type input "200"
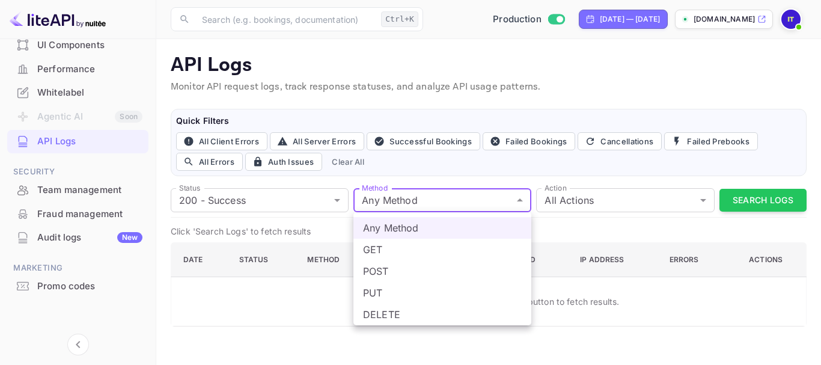
click at [405, 199] on body "Getting started Business Home Bookings Customers Earnings Commission New Build …" at bounding box center [410, 182] width 821 height 365
click at [405, 199] on div at bounding box center [410, 182] width 821 height 365
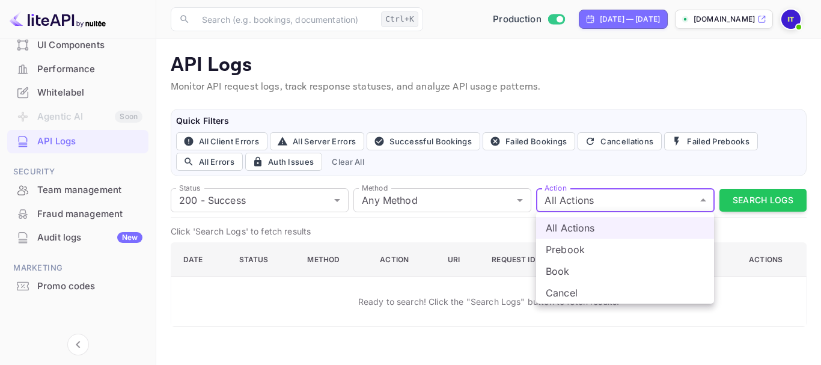
click at [571, 201] on body "Getting started Business Home Bookings Customers Earnings Commission New Build …" at bounding box center [410, 182] width 821 height 365
click at [571, 201] on div at bounding box center [410, 182] width 821 height 365
click at [571, 201] on body "Getting started Business Home Bookings Customers Earnings Commission New Build …" at bounding box center [410, 182] width 821 height 365
click at [770, 204] on div at bounding box center [410, 182] width 821 height 365
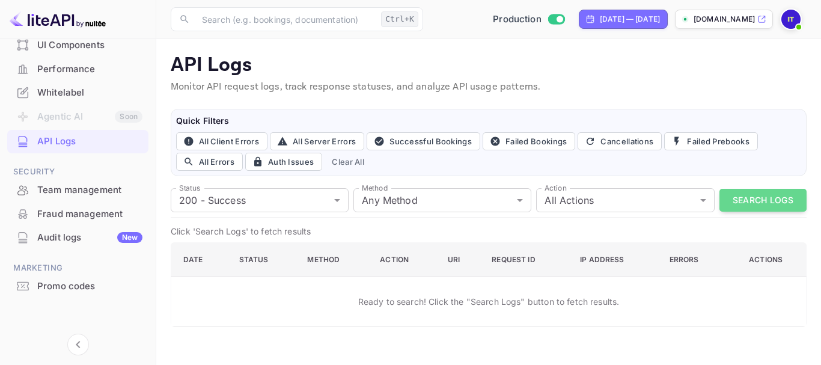
click at [770, 204] on button "Search Logs" at bounding box center [762, 200] width 87 height 23
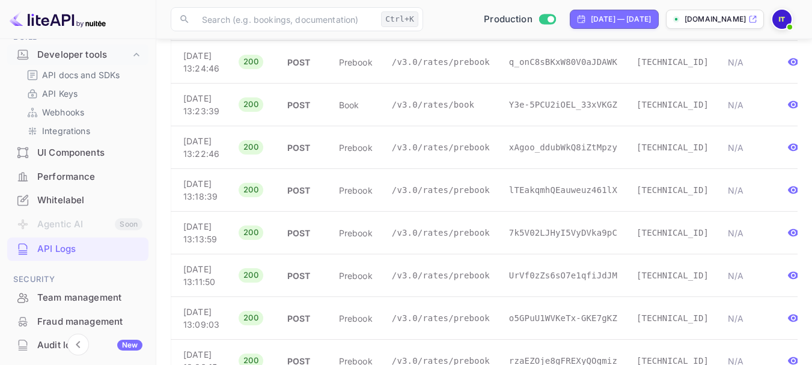
scroll to position [207, 0]
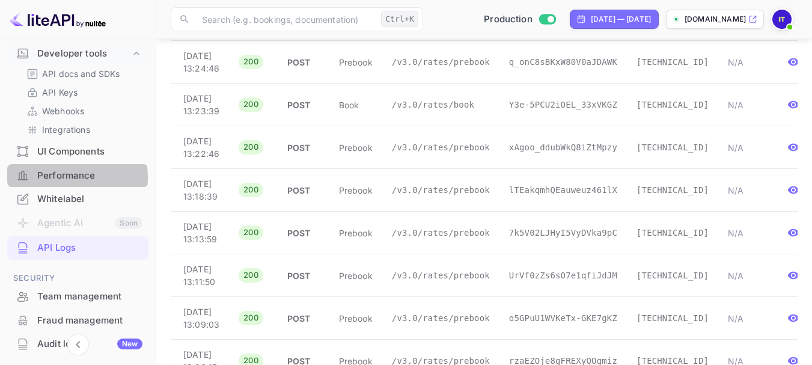
click at [66, 177] on div "Performance" at bounding box center [89, 176] width 105 height 14
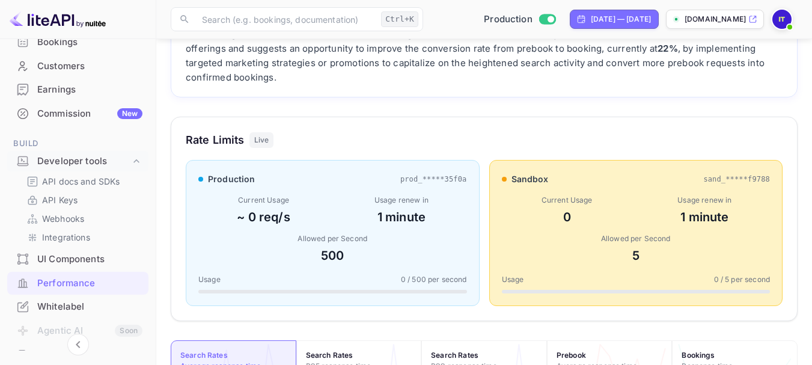
scroll to position [163, 0]
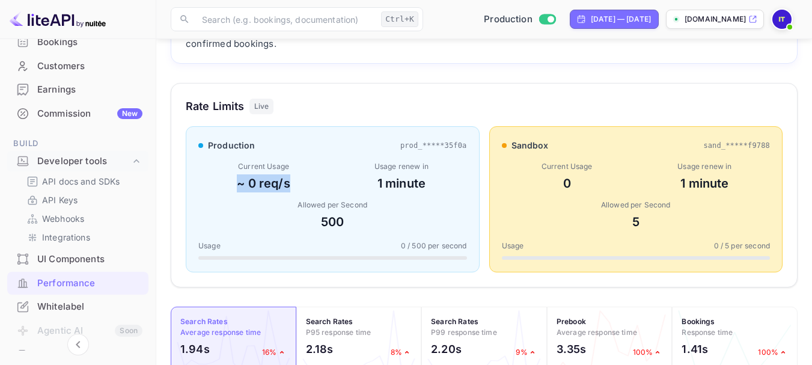
drag, startPoint x: 297, startPoint y: 184, endPoint x: 233, endPoint y: 184, distance: 64.9
click at [233, 184] on div "~ 0 req/s" at bounding box center [263, 183] width 130 height 18
click at [261, 169] on div "Current Usage" at bounding box center [263, 166] width 130 height 11
click at [257, 178] on div "~ 0 req/s" at bounding box center [263, 183] width 130 height 18
drag, startPoint x: 291, startPoint y: 185, endPoint x: 252, endPoint y: 189, distance: 38.6
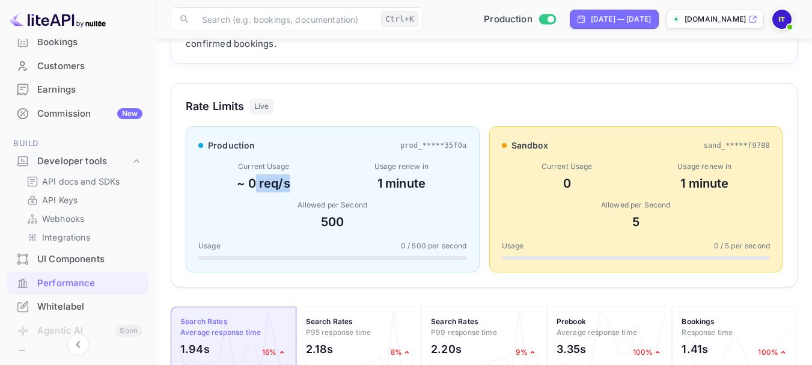
click at [252, 189] on div "~ 0 req/s" at bounding box center [263, 183] width 130 height 18
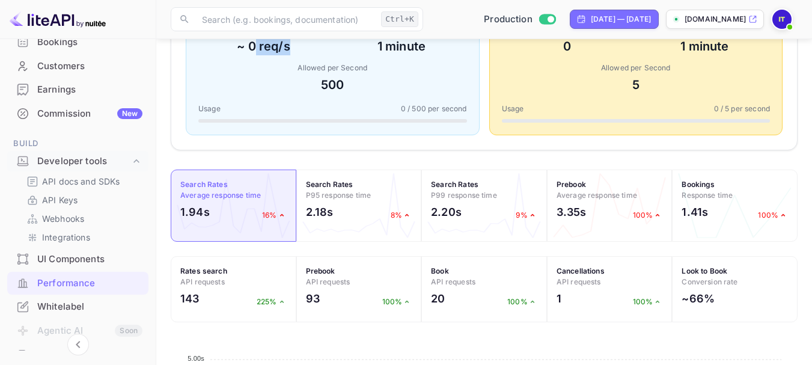
scroll to position [303, 0]
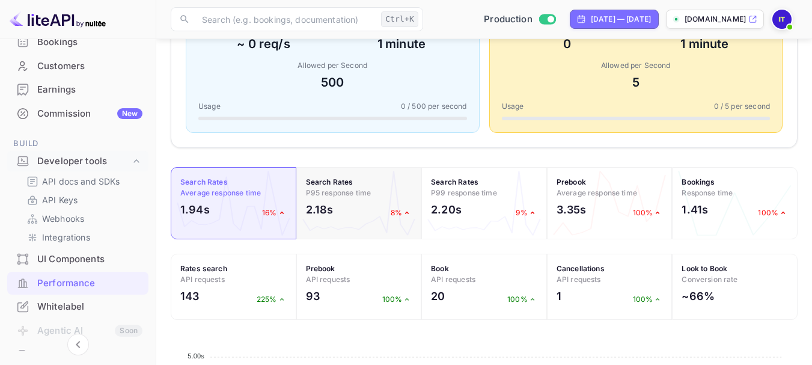
click at [337, 186] on strong "Search Rates" at bounding box center [329, 181] width 47 height 9
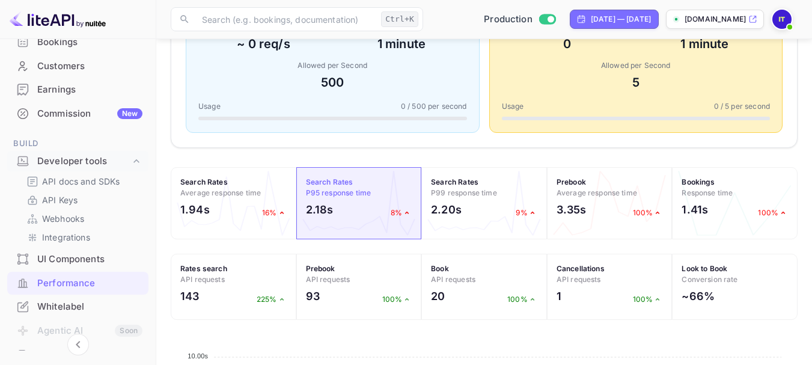
click at [337, 186] on strong "Search Rates" at bounding box center [329, 181] width 47 height 9
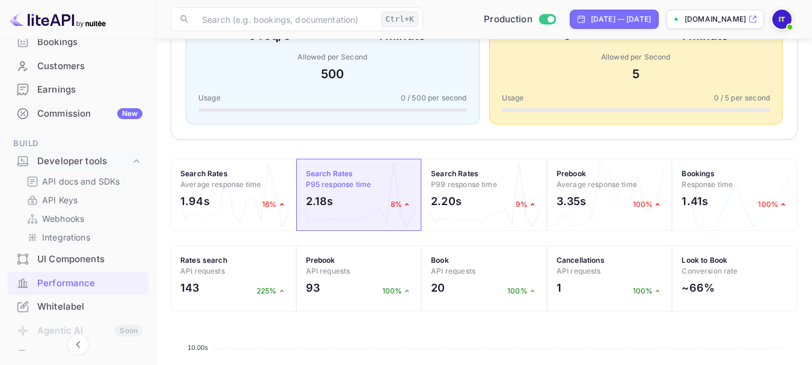
scroll to position [349, 0]
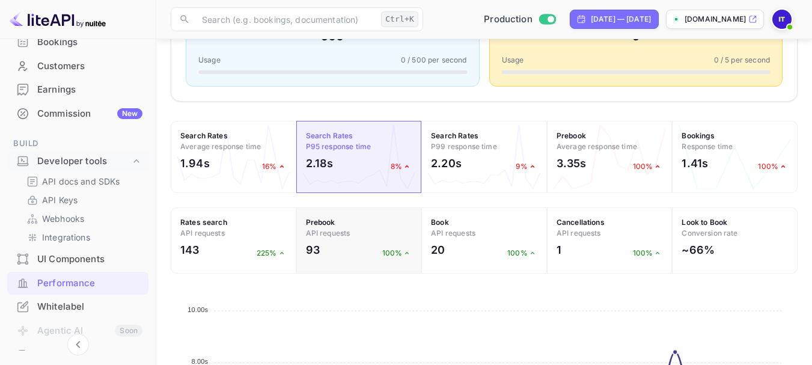
click at [328, 230] on span "API requests" at bounding box center [328, 232] width 44 height 9
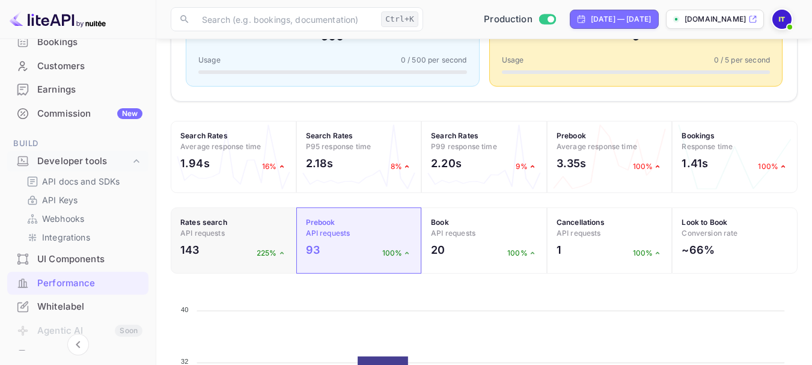
click at [207, 252] on div "143 225%" at bounding box center [233, 253] width 106 height 22
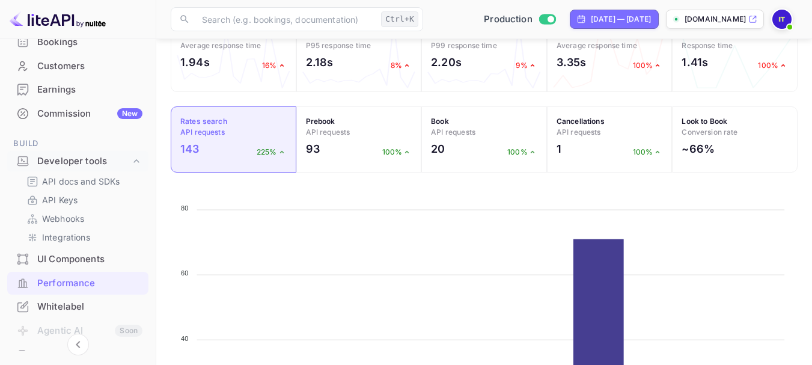
scroll to position [424, 0]
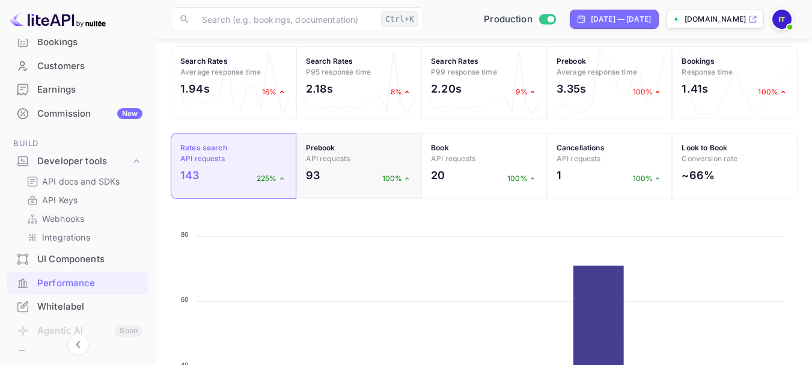
click at [365, 171] on div "93 100%" at bounding box center [359, 178] width 106 height 22
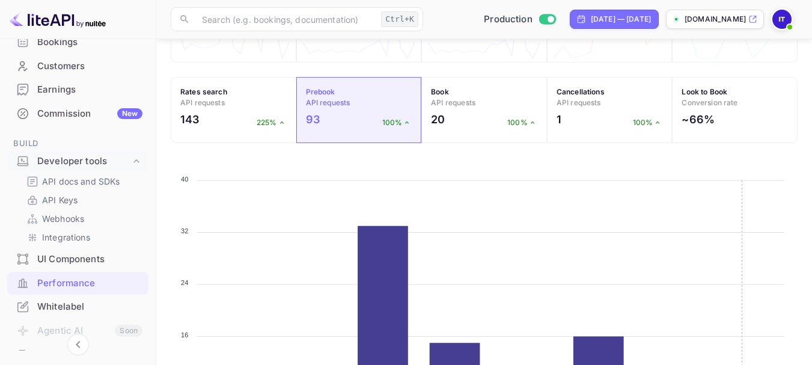
scroll to position [476, 0]
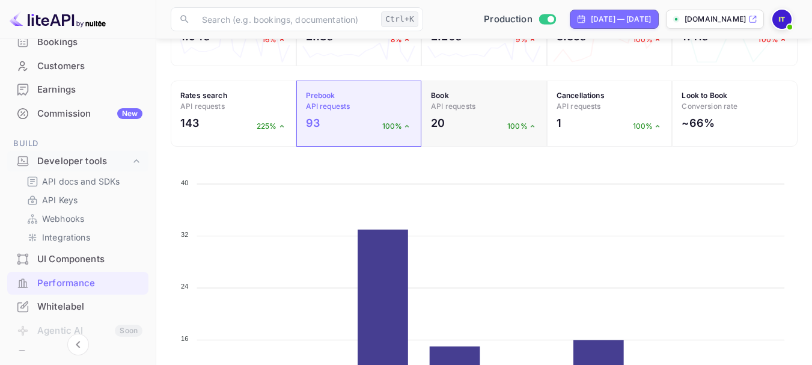
click at [463, 121] on div "20 100%" at bounding box center [484, 126] width 106 height 22
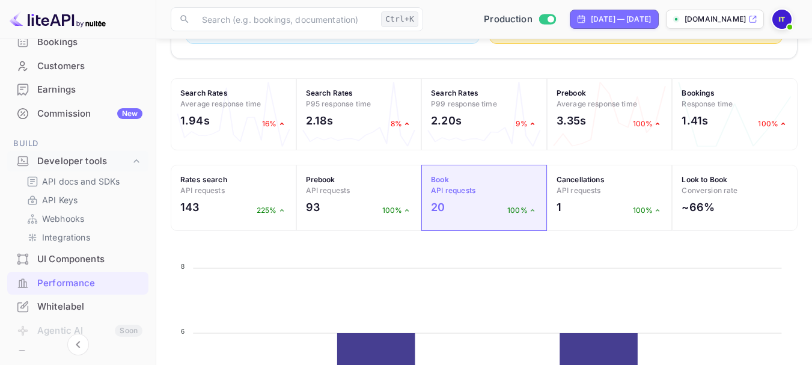
scroll to position [376, 0]
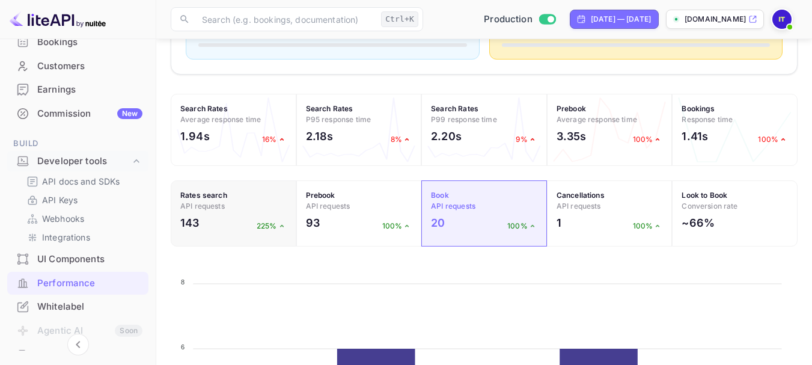
click at [231, 223] on div "143 225%" at bounding box center [233, 225] width 106 height 22
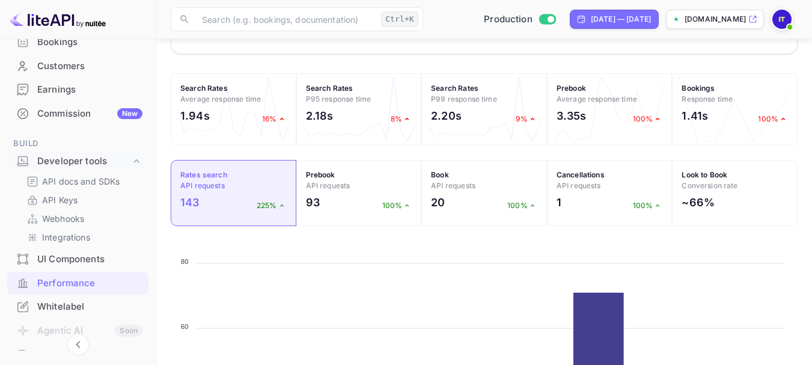
scroll to position [397, 0]
click at [280, 205] on icon at bounding box center [282, 205] width 4 height 2
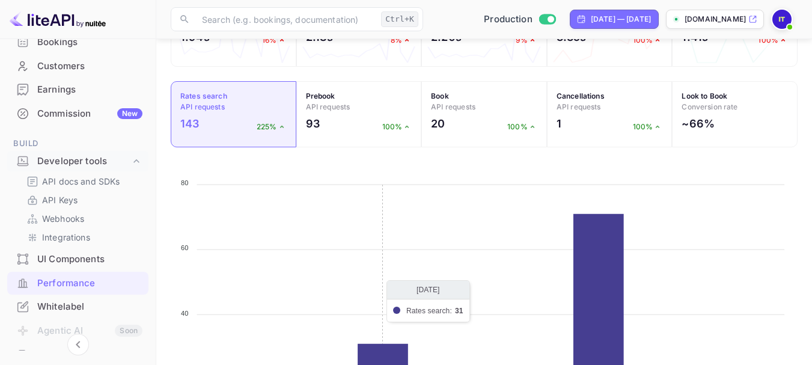
scroll to position [475, 0]
click at [339, 123] on div "93 100%" at bounding box center [359, 127] width 106 height 22
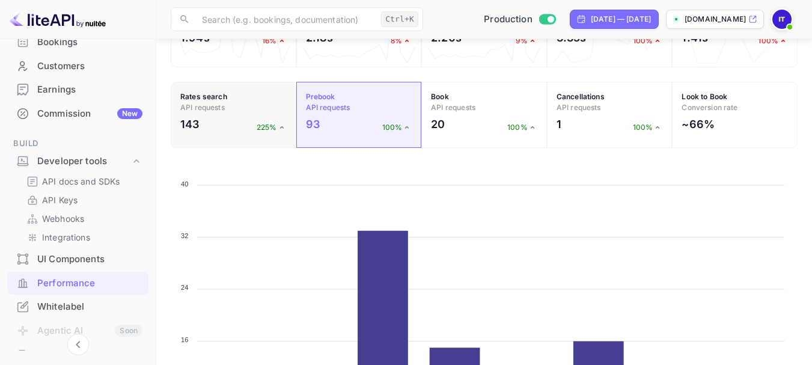
click at [240, 120] on div "143 225%" at bounding box center [233, 127] width 106 height 22
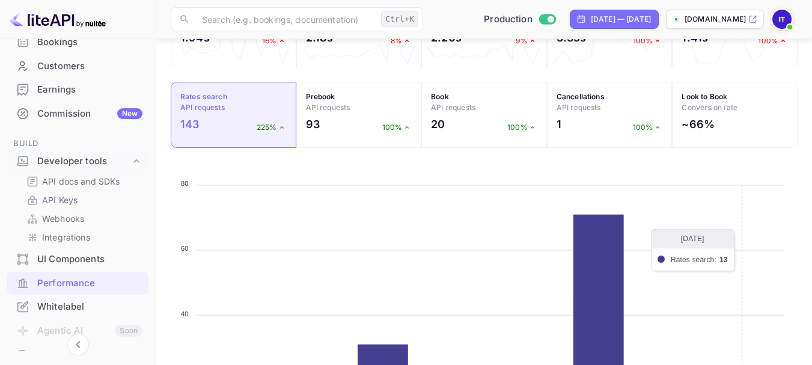
scroll to position [601, 0]
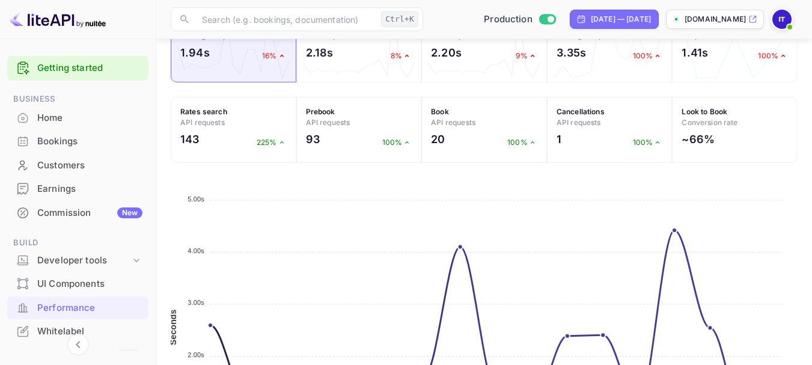
scroll to position [460, 0]
click at [216, 124] on span "API requests" at bounding box center [202, 121] width 44 height 9
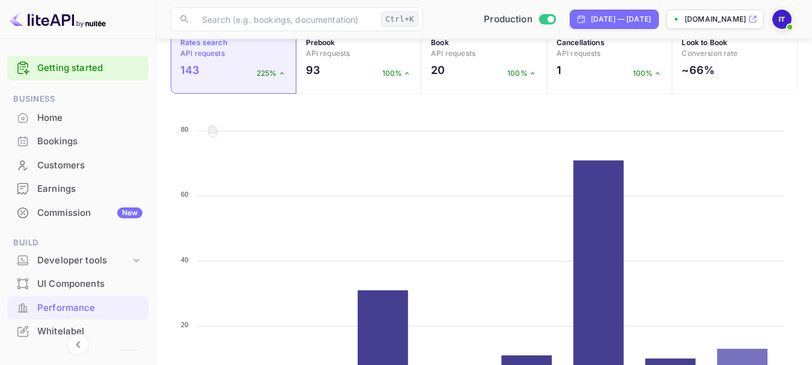
scroll to position [601, 0]
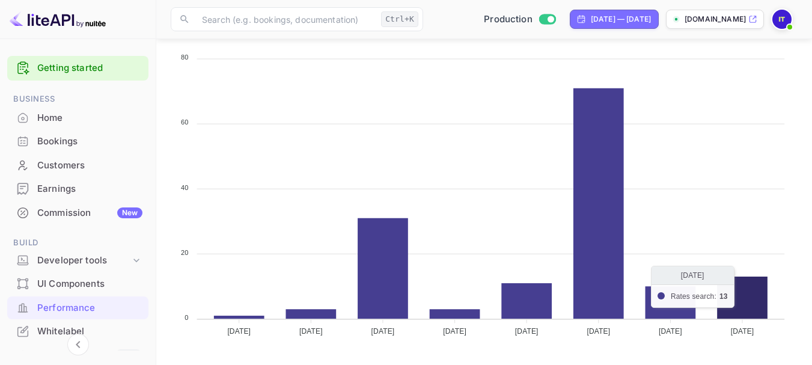
click at [743, 304] on icon at bounding box center [742, 297] width 50 height 42
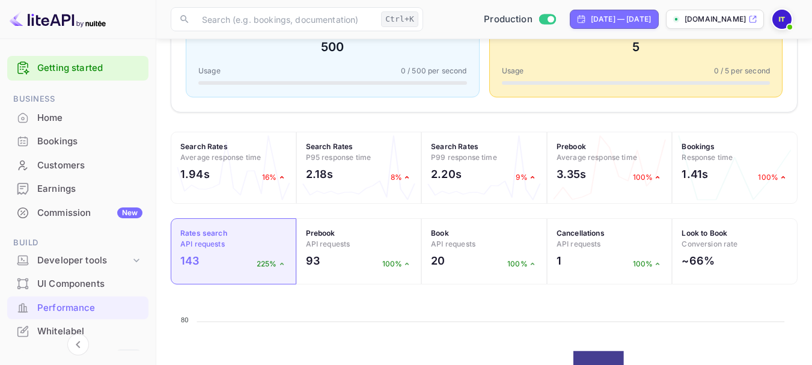
scroll to position [339, 0]
click at [321, 247] on span "API requests" at bounding box center [328, 243] width 44 height 9
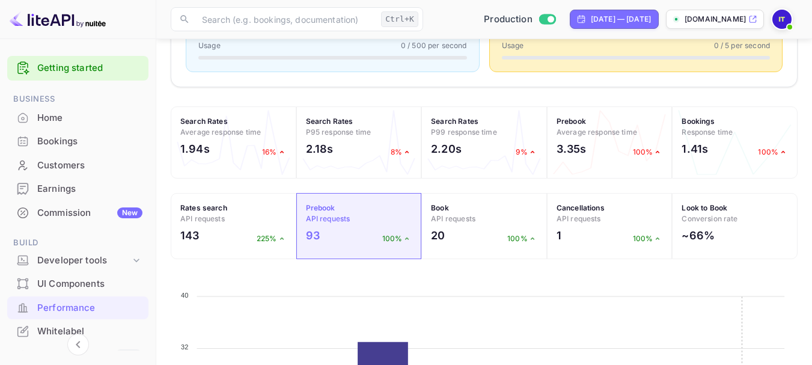
scroll to position [363, 0]
click at [230, 230] on div "143 225%" at bounding box center [233, 239] width 106 height 22
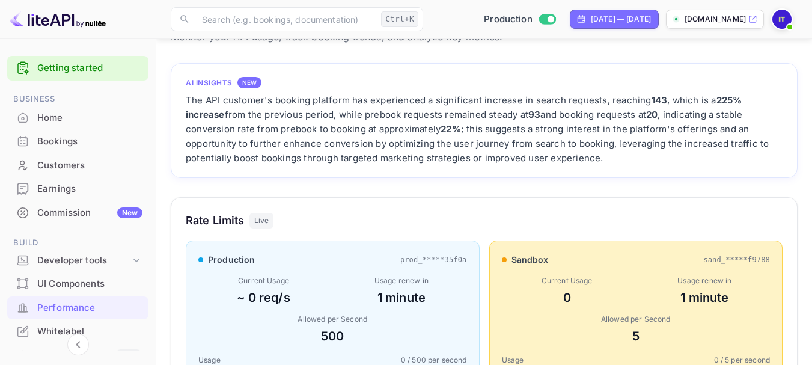
scroll to position [0, 0]
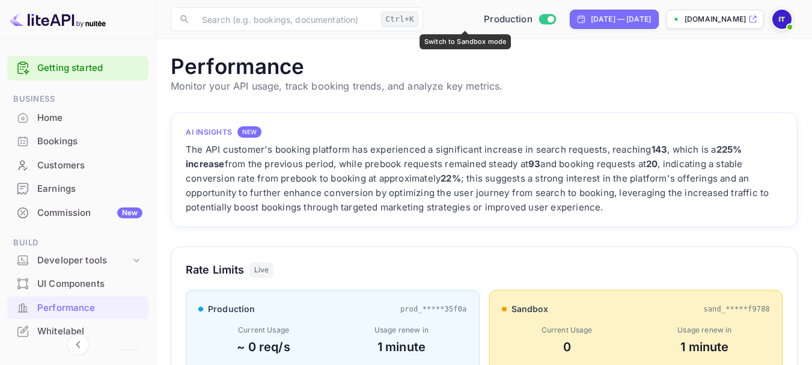
click at [538, 23] on input "Switch to Sandbox mode" at bounding box center [550, 19] width 24 height 8
checkbox input "false"
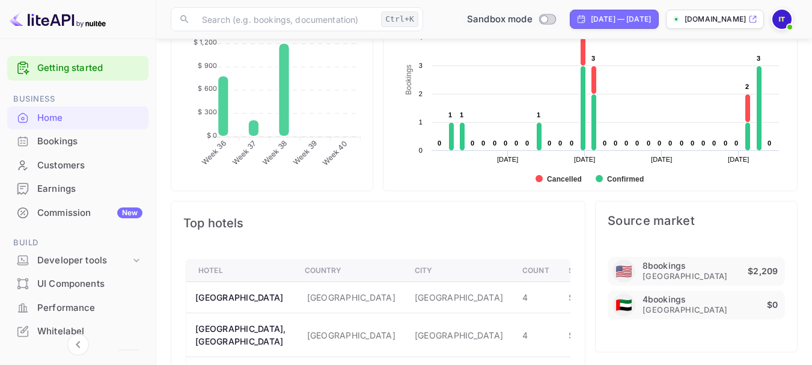
scroll to position [768, 0]
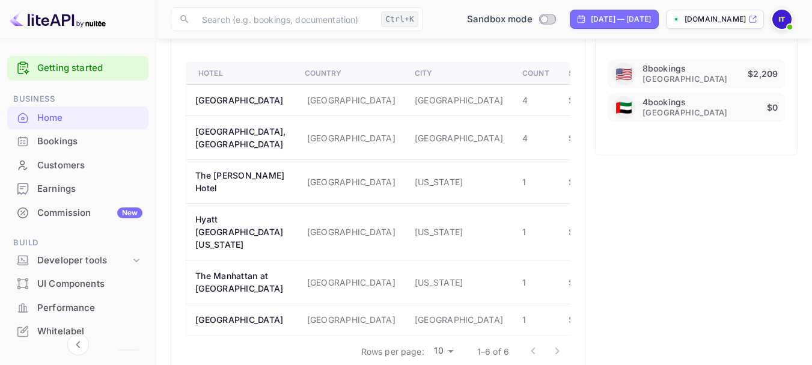
scroll to position [768, 0]
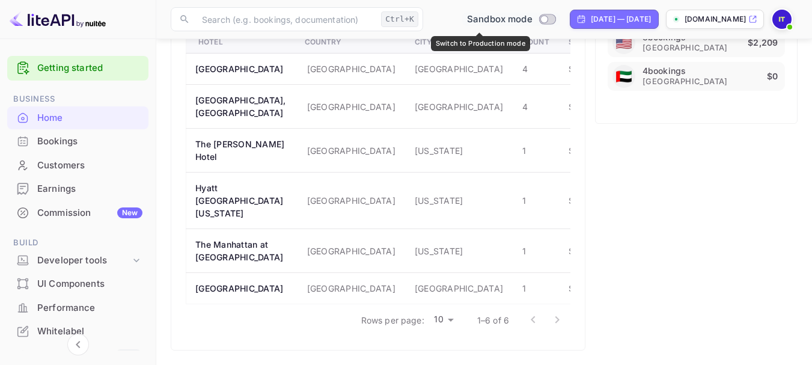
click at [532, 19] on input "Switch to Production mode" at bounding box center [544, 19] width 24 height 8
checkbox input "true"
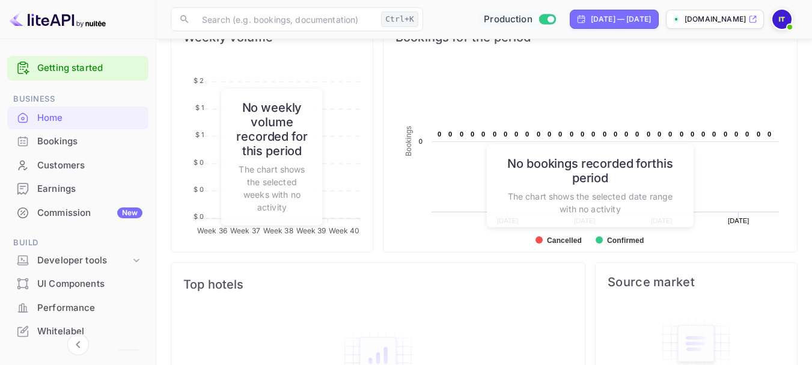
scroll to position [553, 0]
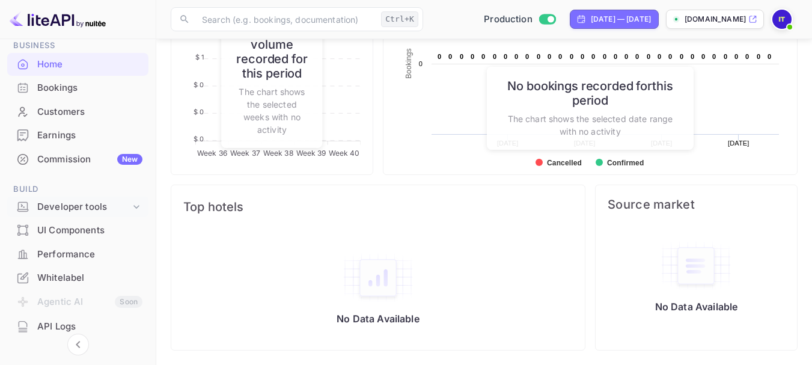
scroll to position [47, 0]
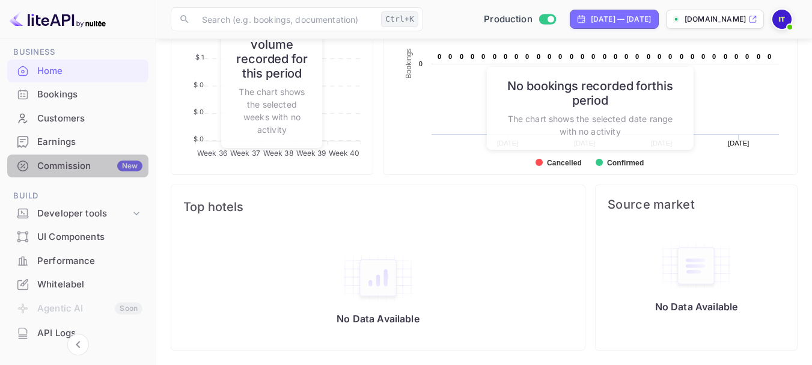
click at [88, 164] on div "Commission New" at bounding box center [89, 166] width 105 height 14
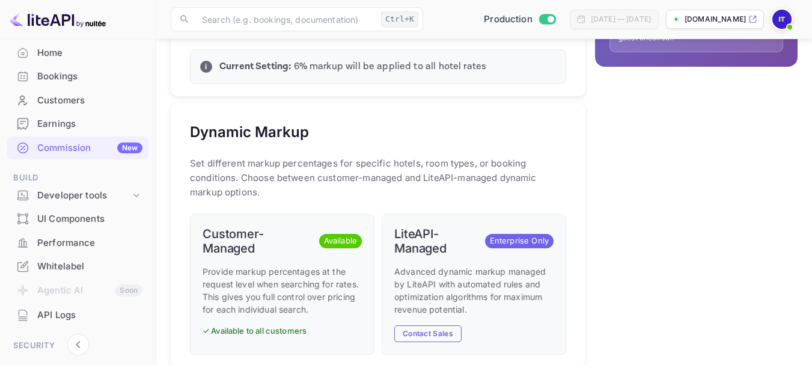
scroll to position [67, 0]
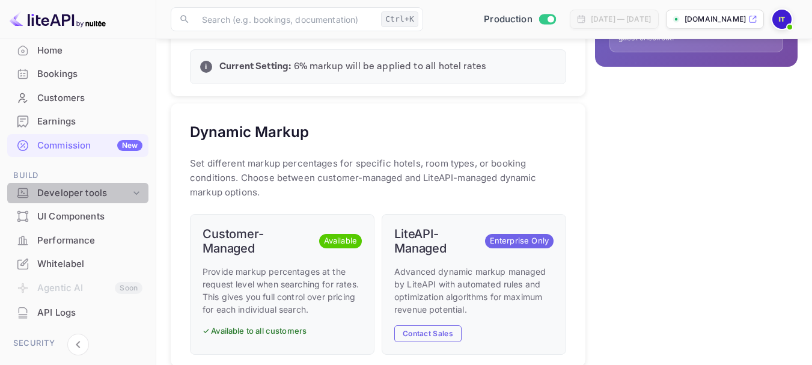
click at [94, 196] on div "Developer tools" at bounding box center [83, 193] width 93 height 14
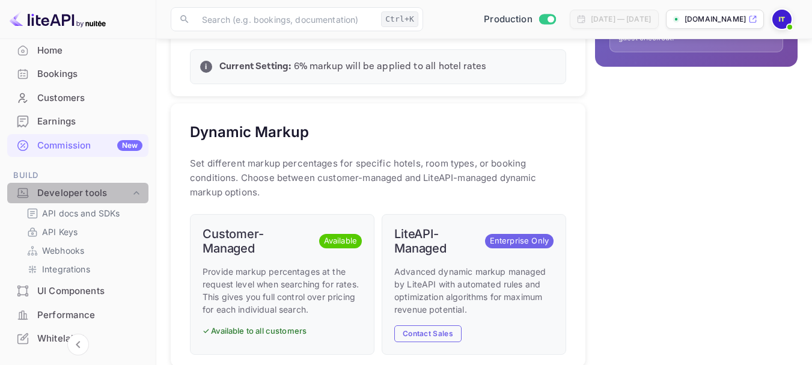
click at [94, 196] on div "Developer tools" at bounding box center [83, 193] width 93 height 14
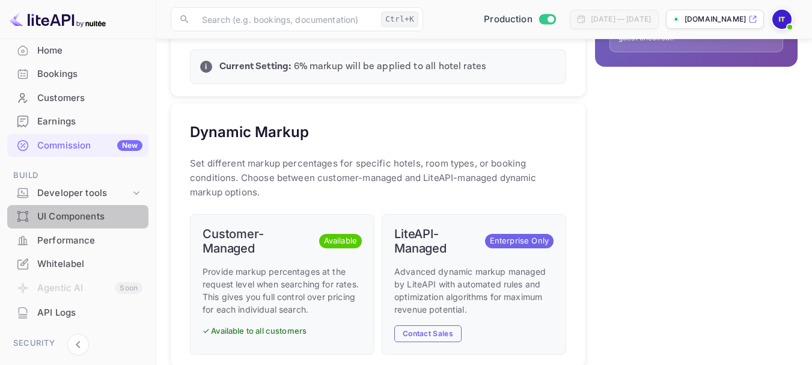
click at [90, 214] on div "UI Components" at bounding box center [89, 217] width 105 height 14
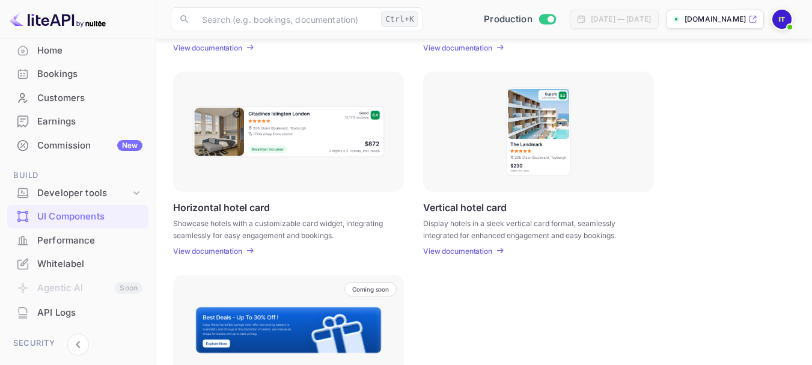
scroll to position [345, 0]
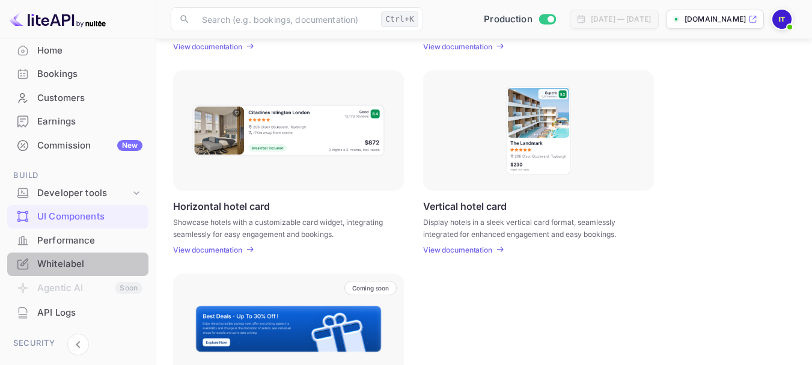
click at [87, 261] on div "Whitelabel" at bounding box center [89, 264] width 105 height 14
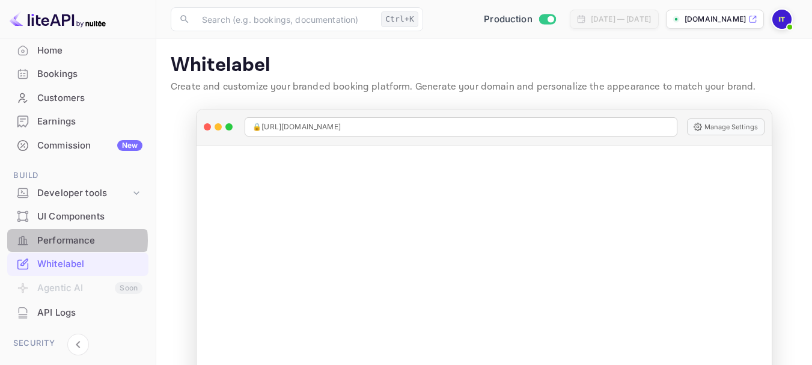
click at [67, 240] on div "Performance" at bounding box center [89, 241] width 105 height 14
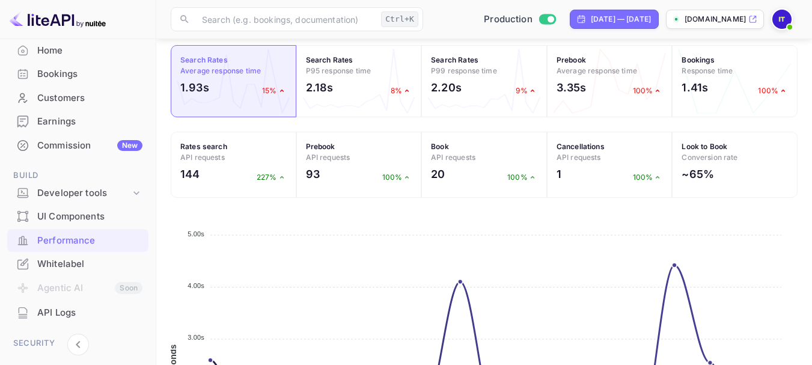
scroll to position [456, 0]
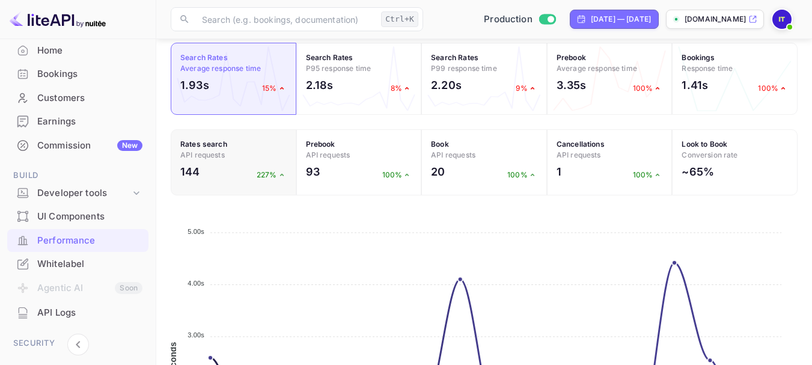
click at [231, 152] on h4 "Rates search API requests" at bounding box center [233, 150] width 106 height 22
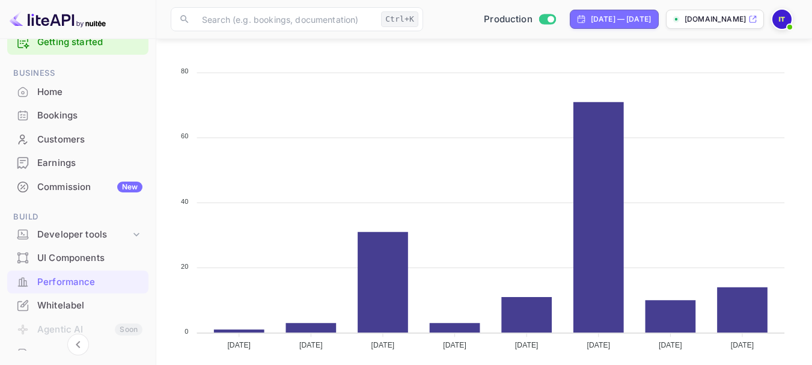
scroll to position [630, 0]
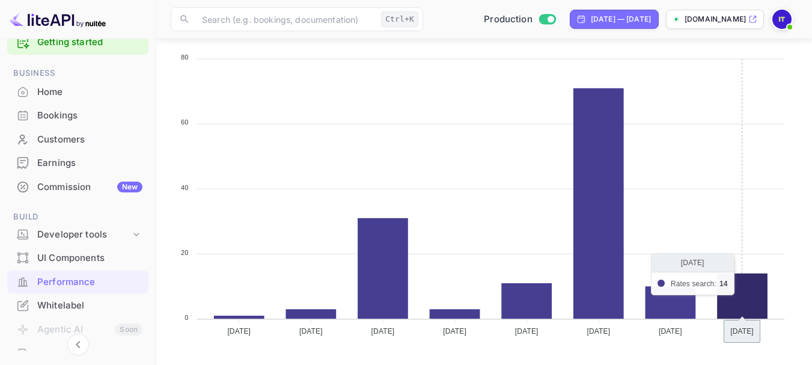
click at [741, 291] on icon at bounding box center [742, 296] width 50 height 46
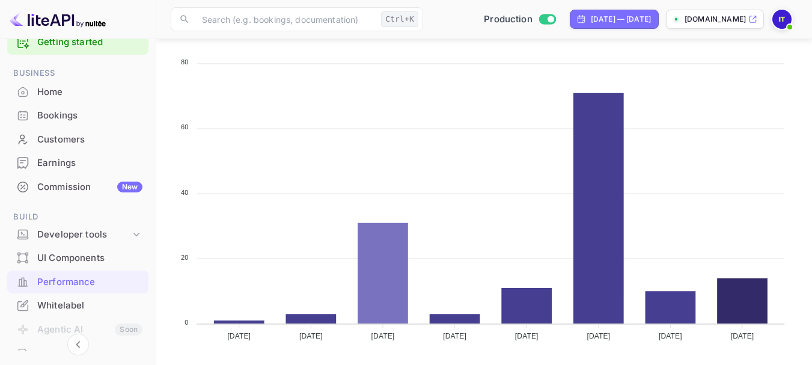
scroll to position [628, 0]
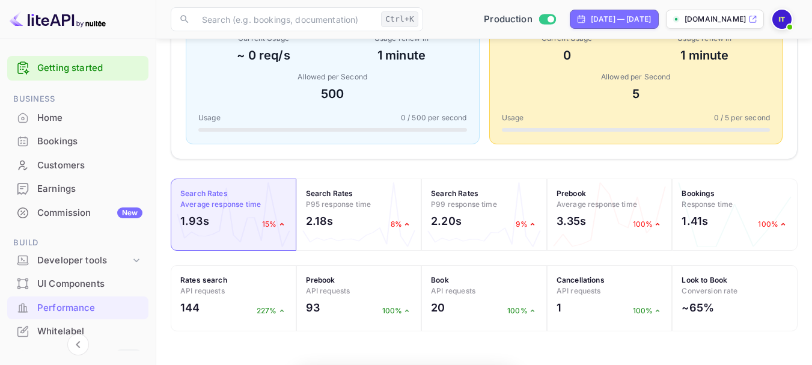
scroll to position [300, 618]
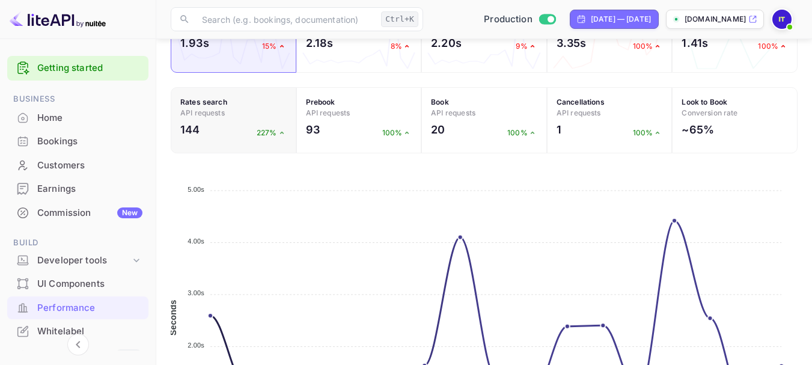
click at [228, 88] on div "Rates search API requests 144 227%" at bounding box center [234, 120] width 126 height 66
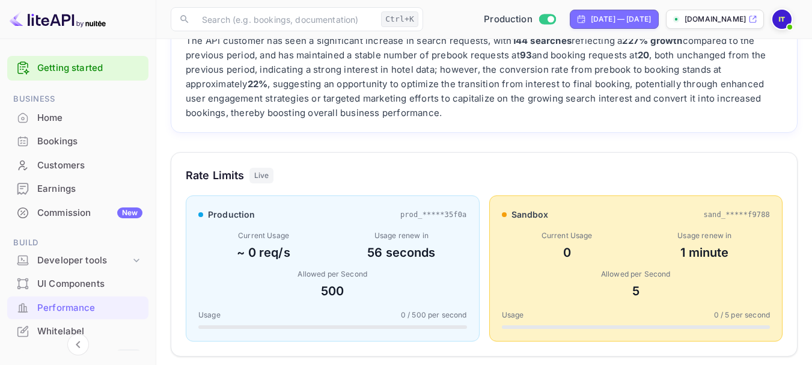
scroll to position [0, 0]
